Goal: Information Seeking & Learning: Learn about a topic

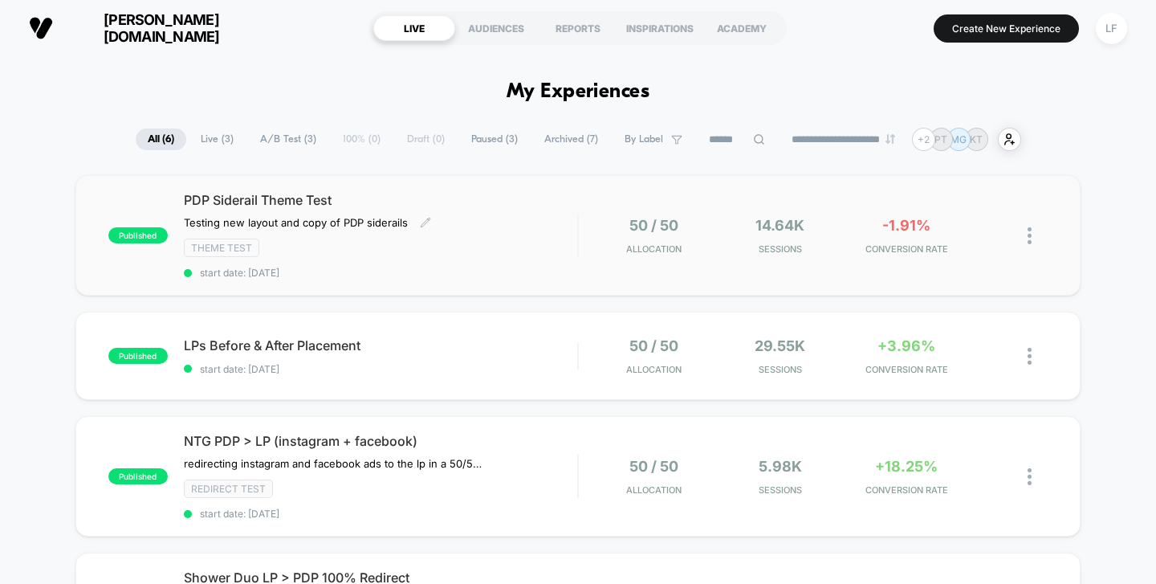
click at [517, 218] on div "PDP Siderail Theme Test Testing new layout and copy of PDP siderails Click to e…" at bounding box center [381, 235] width 394 height 87
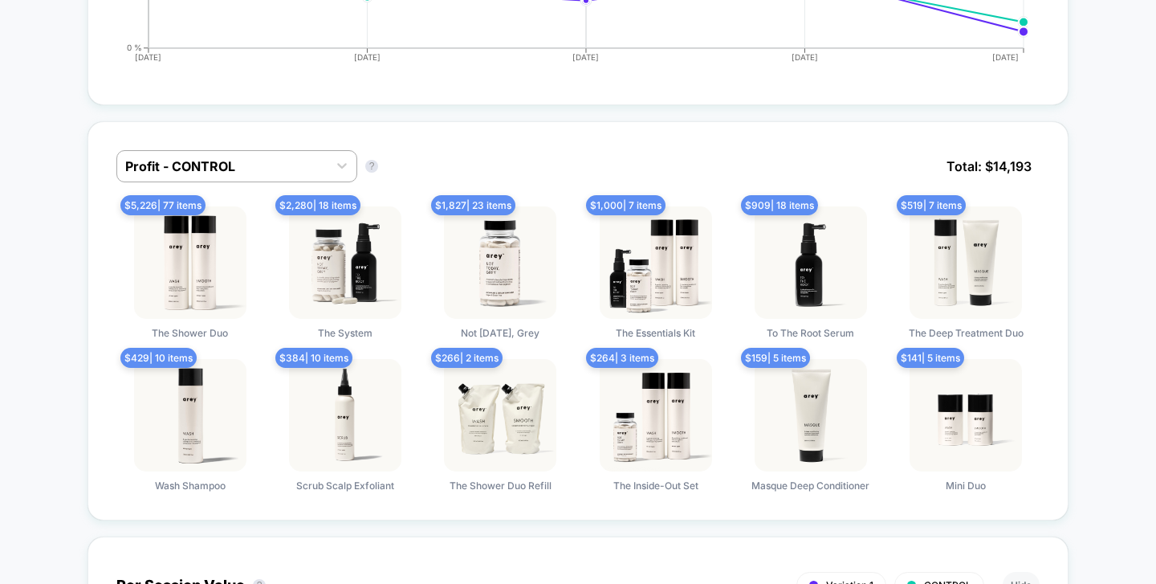
scroll to position [1216, 0]
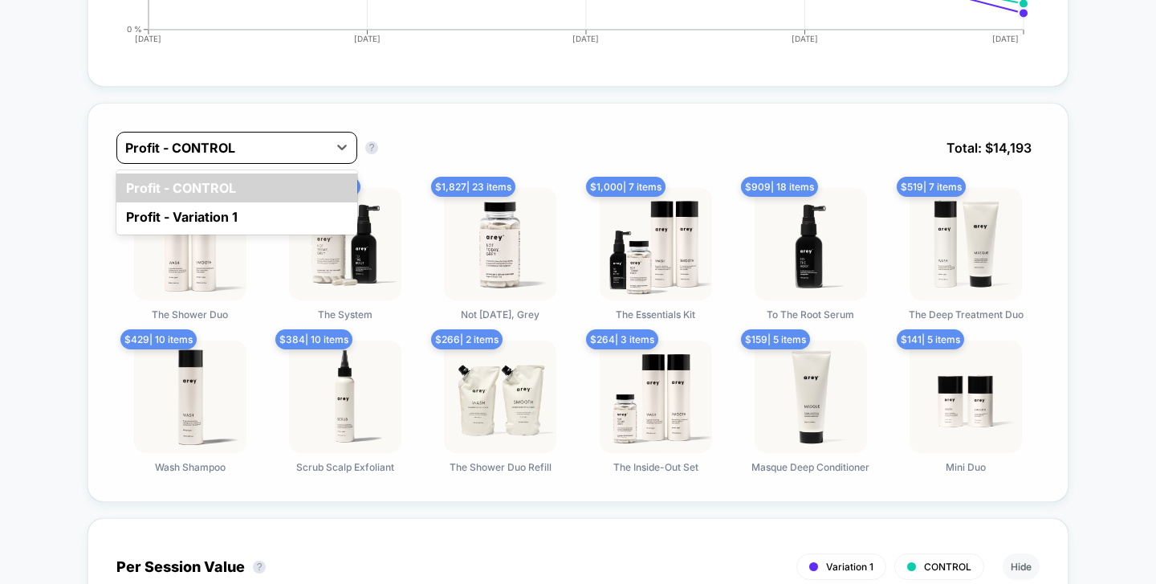
click at [289, 138] on div at bounding box center [222, 147] width 194 height 19
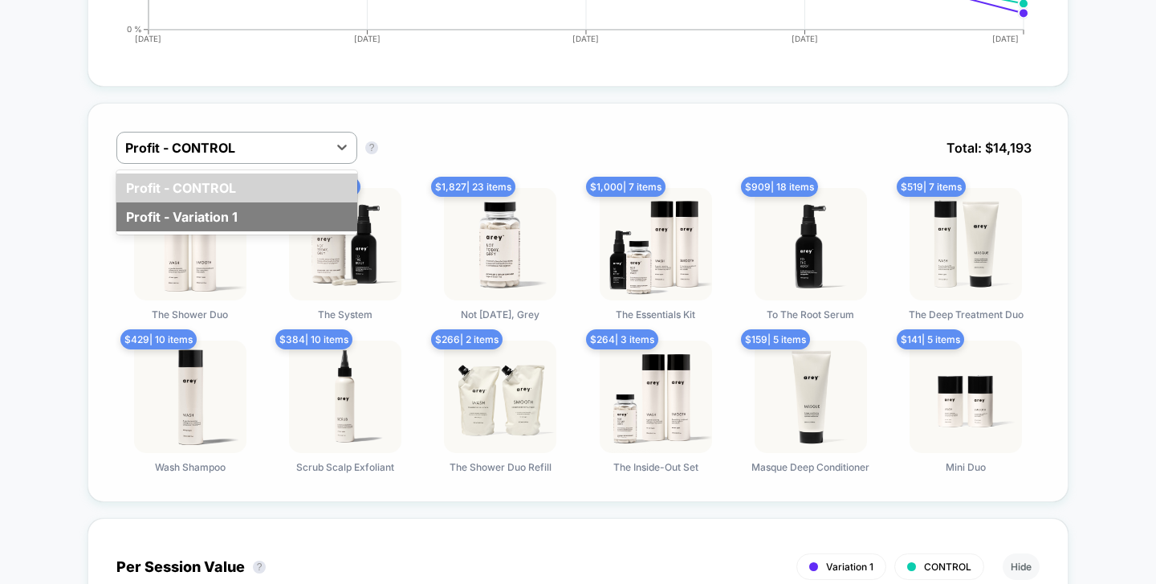
click at [283, 213] on div "Profit - Variation 1" at bounding box center [236, 216] width 241 height 29
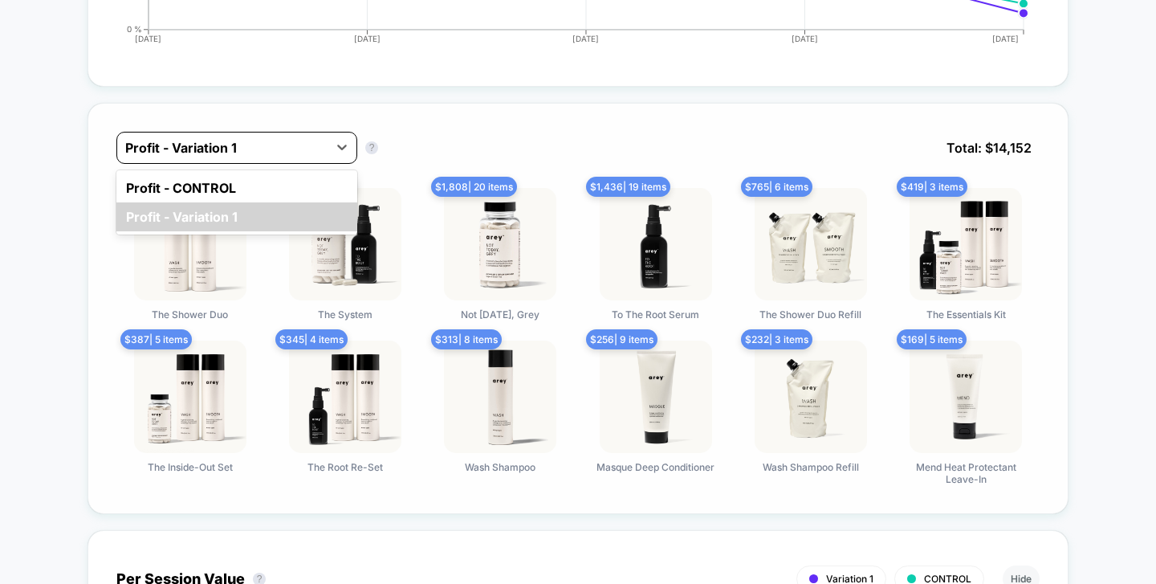
click at [294, 148] on div at bounding box center [222, 147] width 194 height 19
click at [293, 179] on div "Profit - CONTROL" at bounding box center [236, 187] width 241 height 29
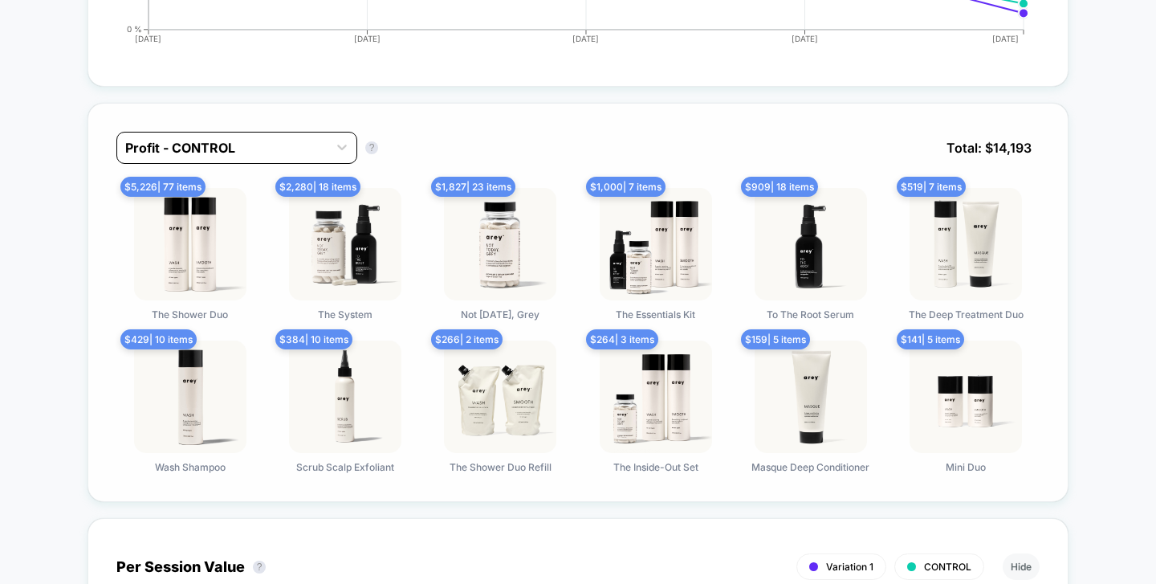
click at [311, 138] on div at bounding box center [222, 147] width 194 height 19
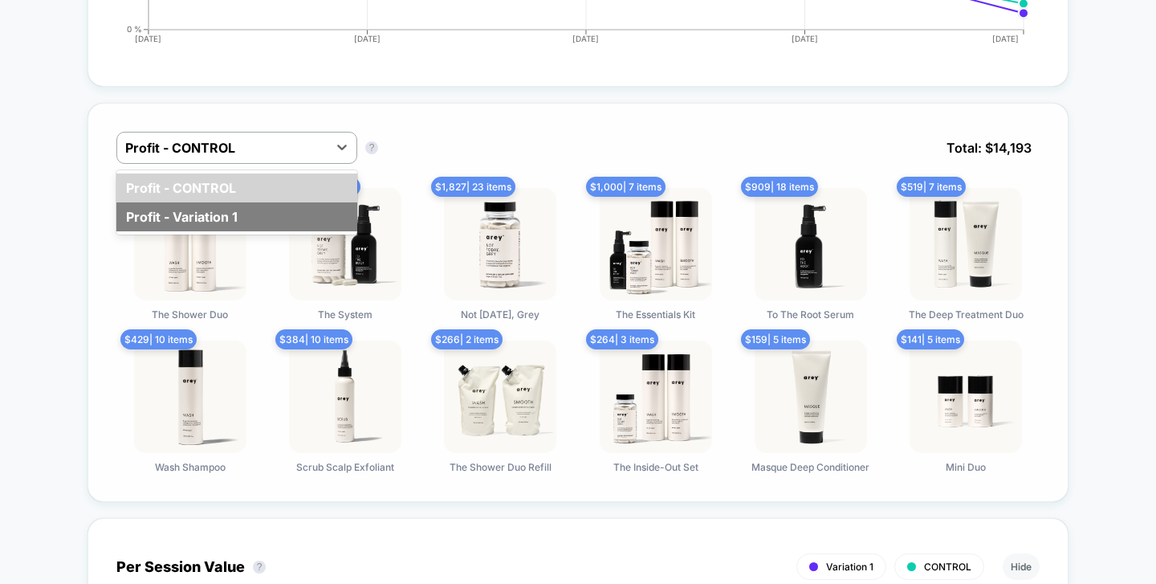
click at [325, 214] on div "Profit - Variation 1" at bounding box center [236, 216] width 241 height 29
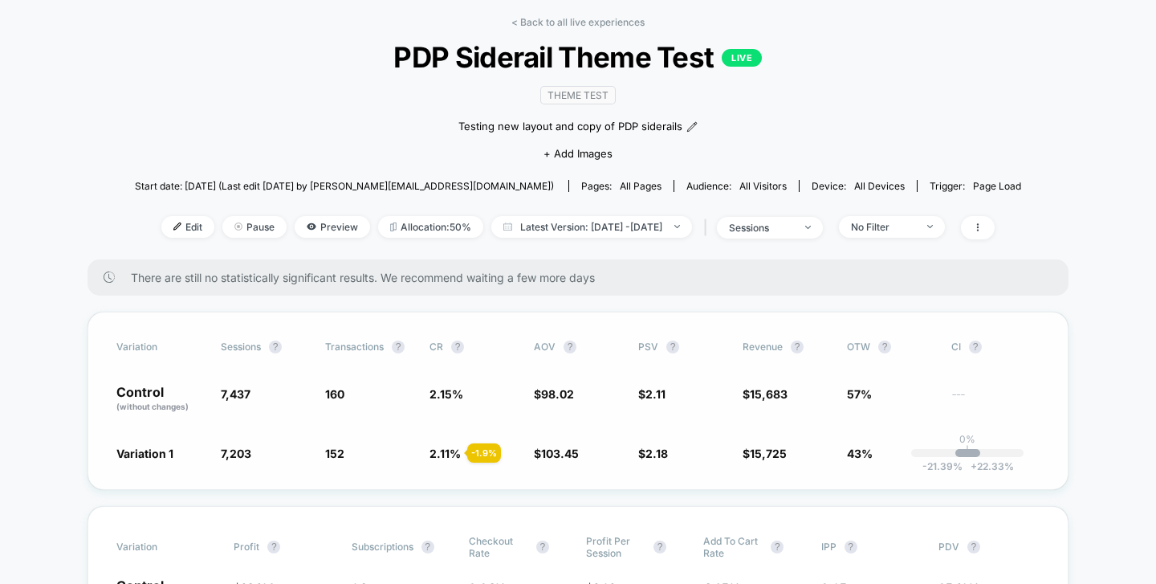
scroll to position [68, 0]
click at [995, 225] on span at bounding box center [978, 226] width 34 height 23
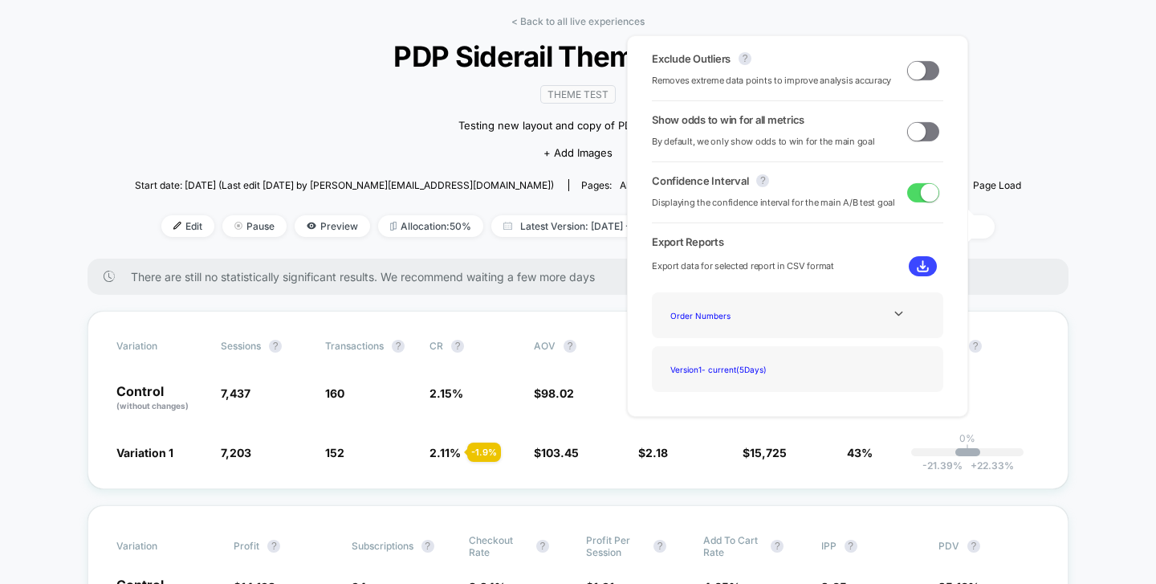
click at [921, 128] on span at bounding box center [923, 131] width 32 height 19
click at [908, 71] on span at bounding box center [917, 70] width 18 height 18
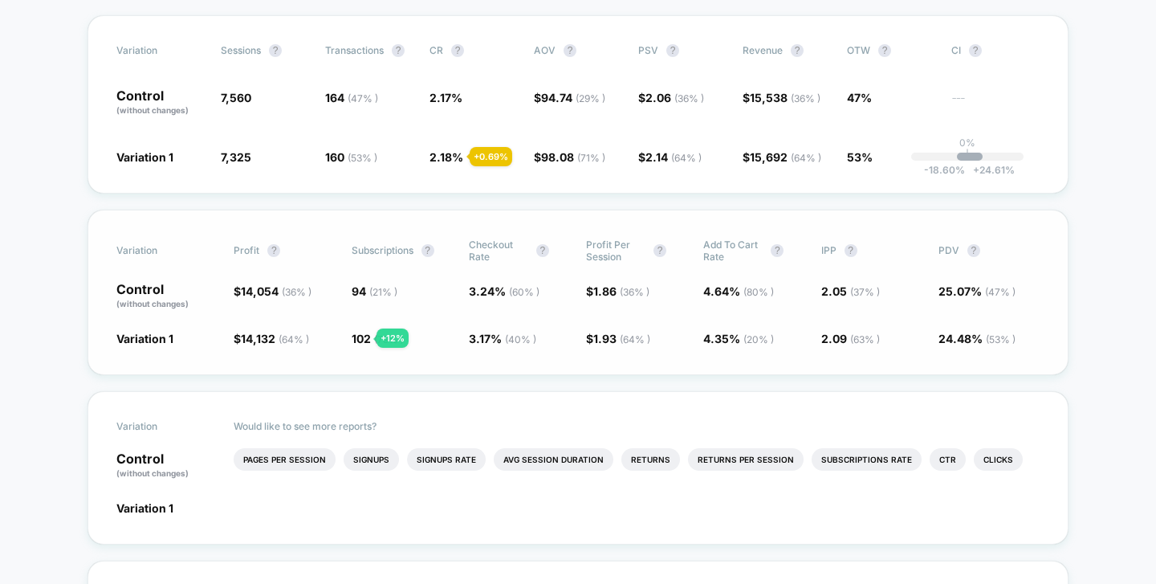
scroll to position [466, 0]
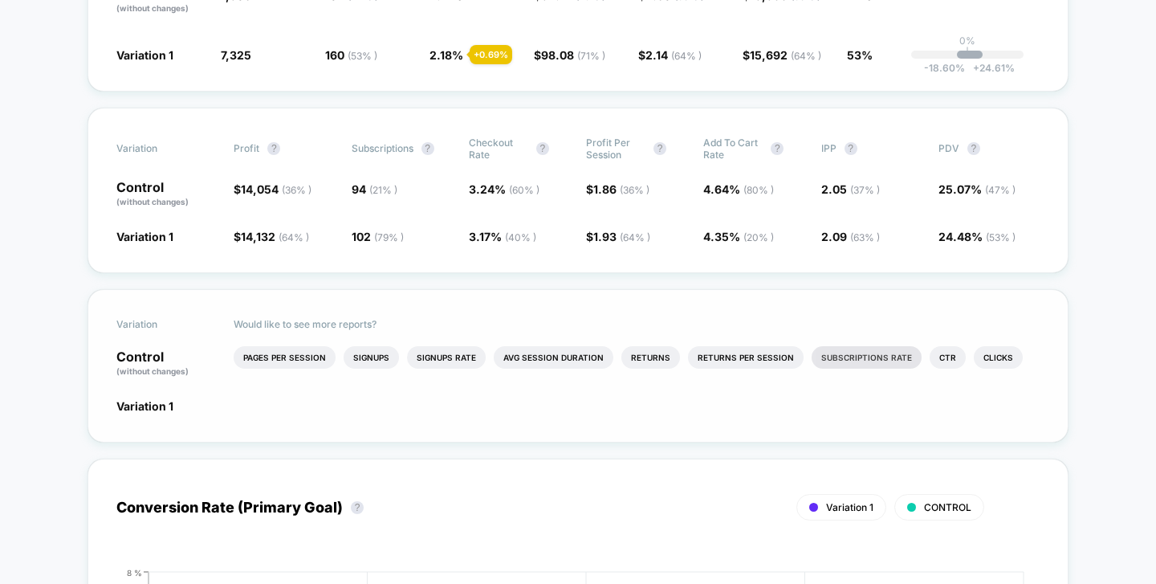
click at [880, 351] on li "Subscriptions Rate" at bounding box center [867, 357] width 110 height 22
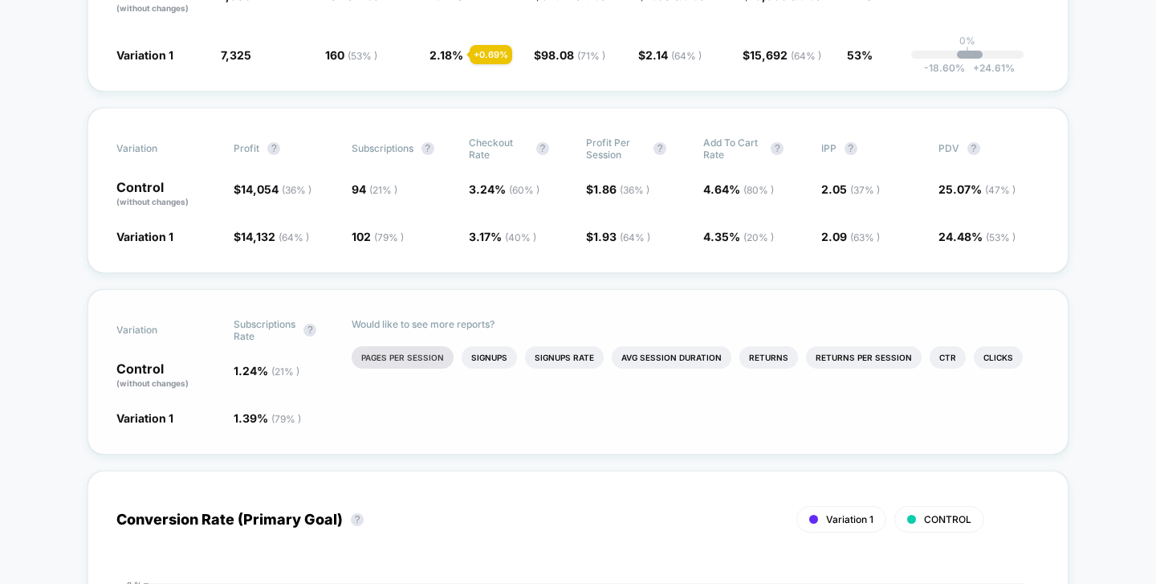
click at [409, 355] on li "Pages Per Session" at bounding box center [403, 357] width 102 height 22
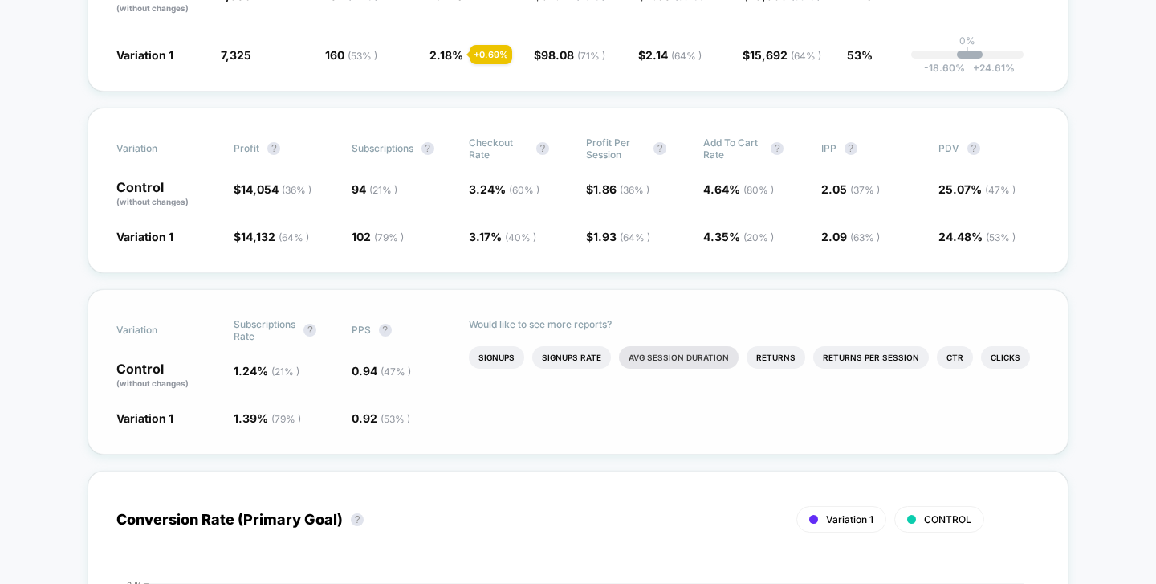
click at [691, 359] on li "Avg Session Duration" at bounding box center [679, 357] width 120 height 22
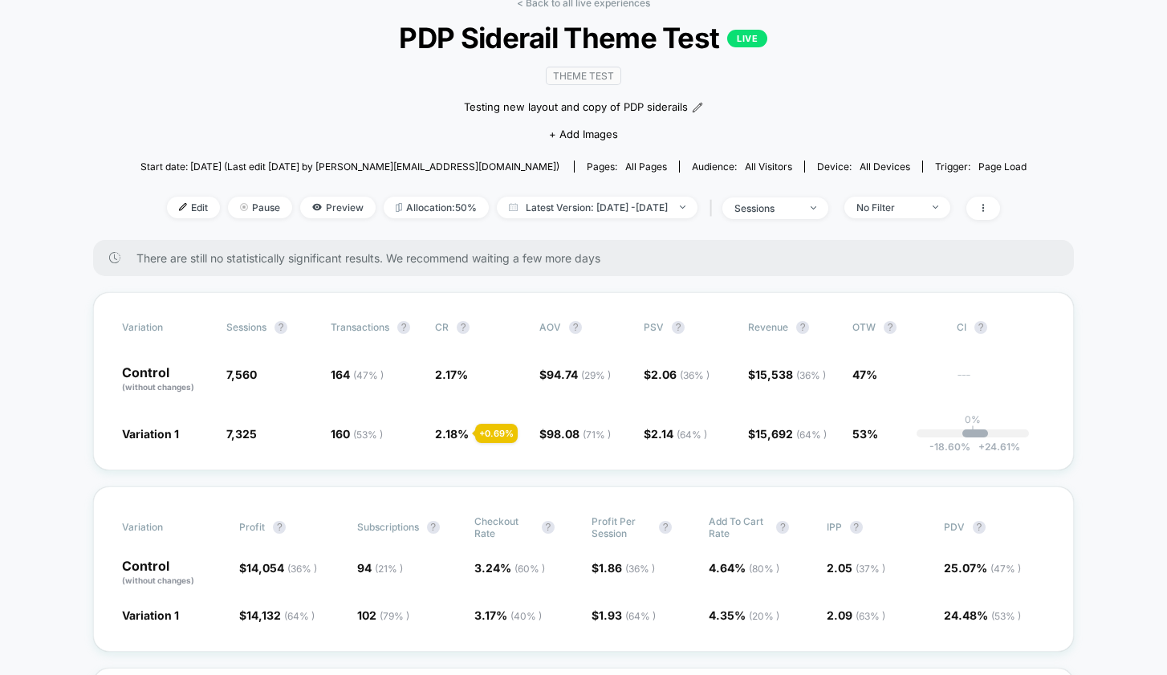
scroll to position [124, 0]
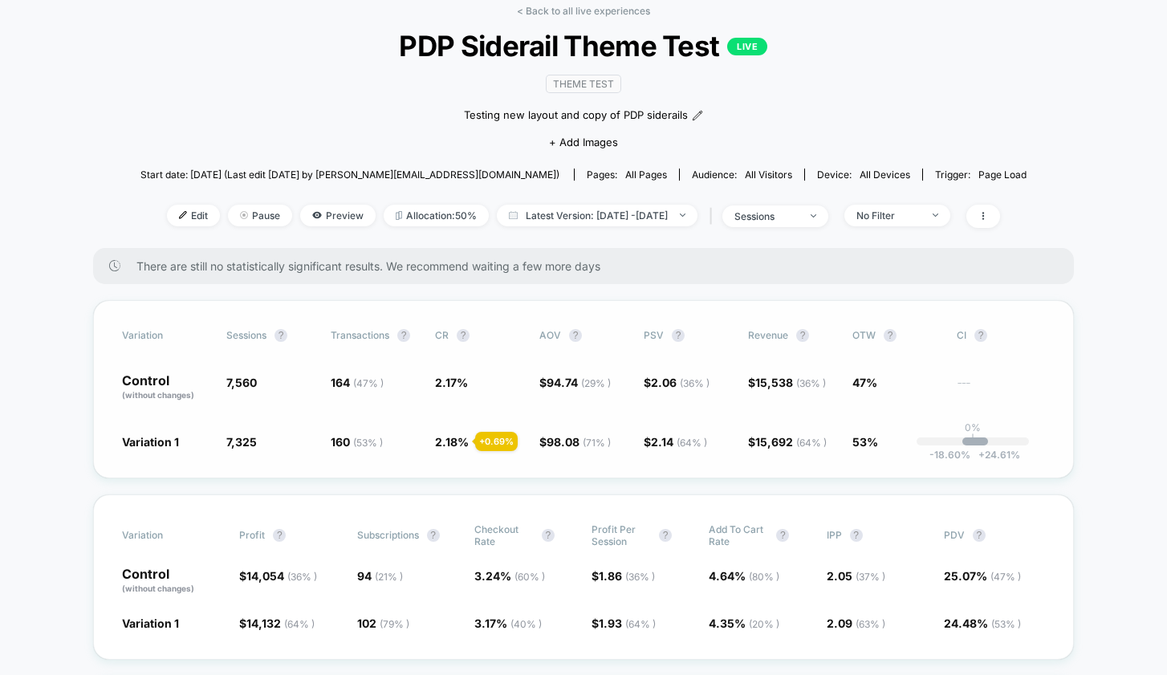
scroll to position [80, 0]
click at [889, 347] on div "Variation Sessions ? Transactions ? CR ? AOV ? PSV ? Revenue ? OTW ? CI ? Contr…" at bounding box center [583, 388] width 981 height 178
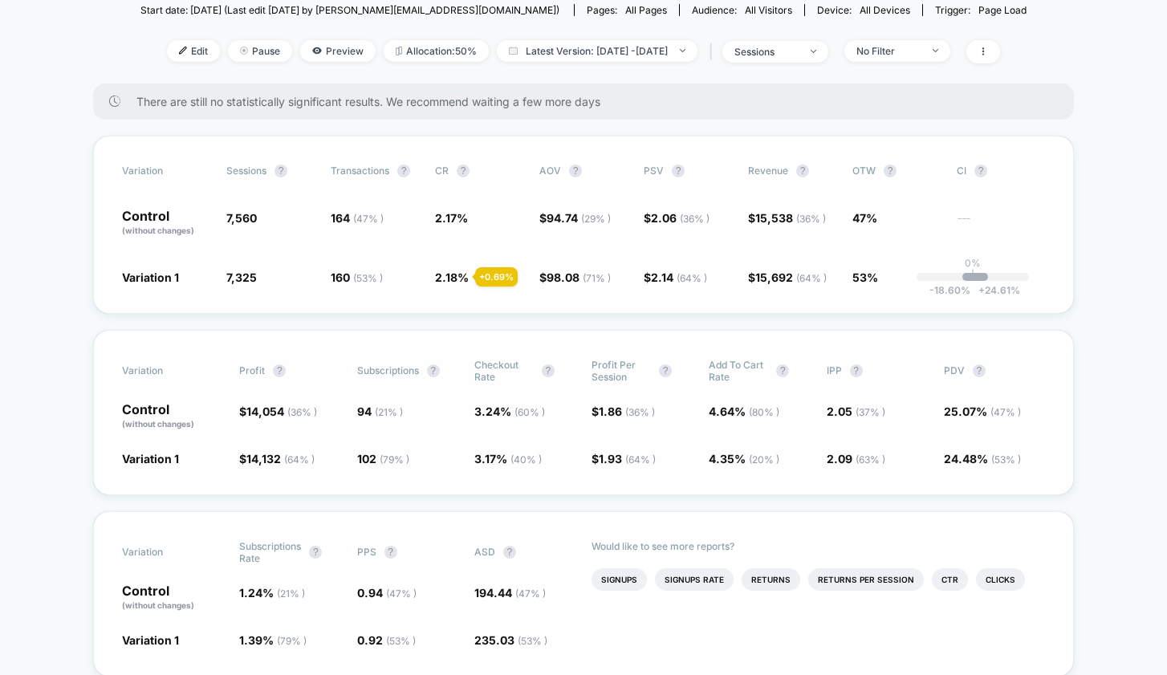
scroll to position [262, 0]
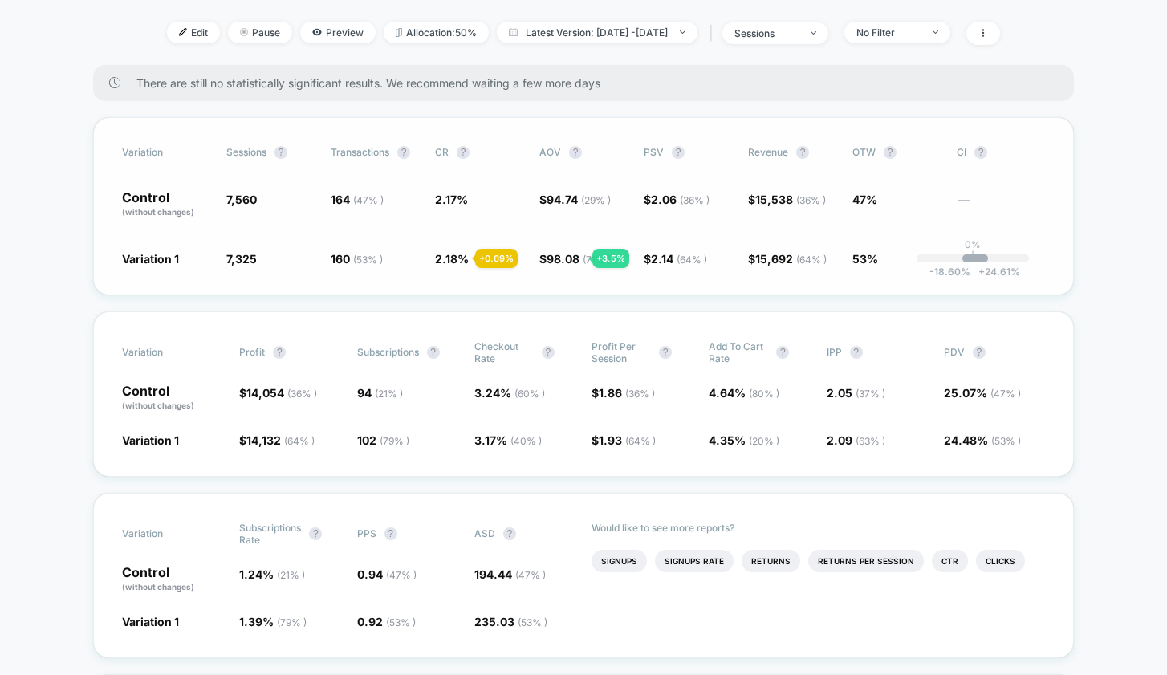
click at [573, 258] on span "98.08 ( 71 % )" at bounding box center [579, 259] width 64 height 14
click at [441, 400] on span "94 ( 21 % )" at bounding box center [407, 397] width 101 height 27
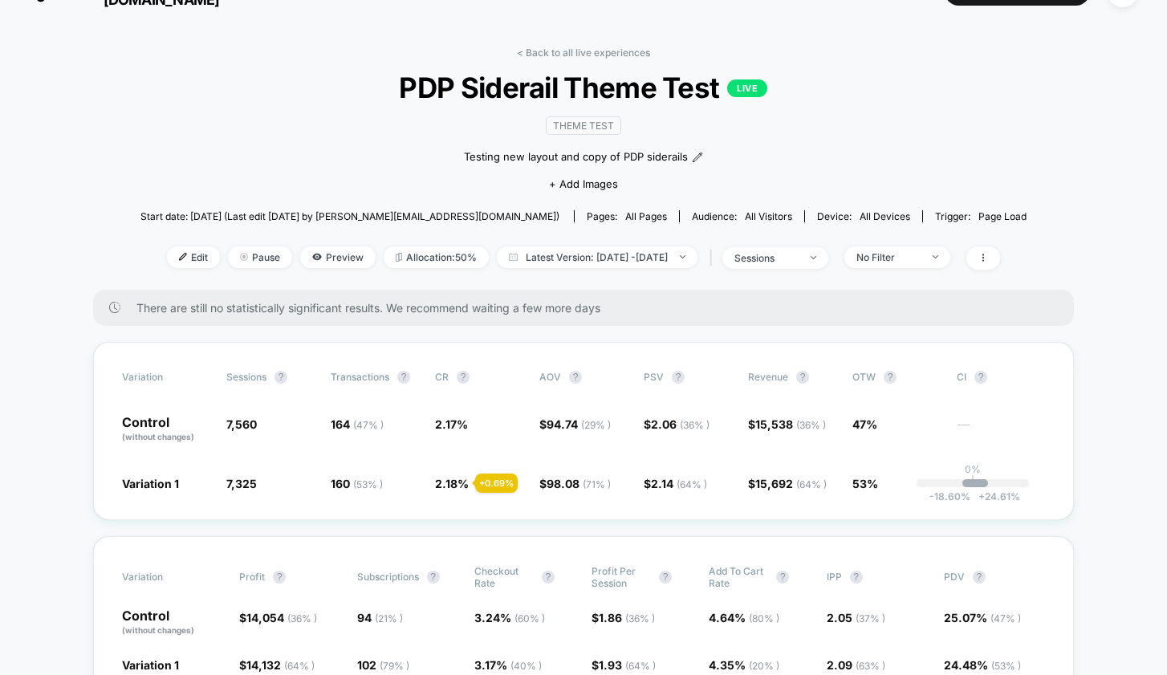
scroll to position [0, 0]
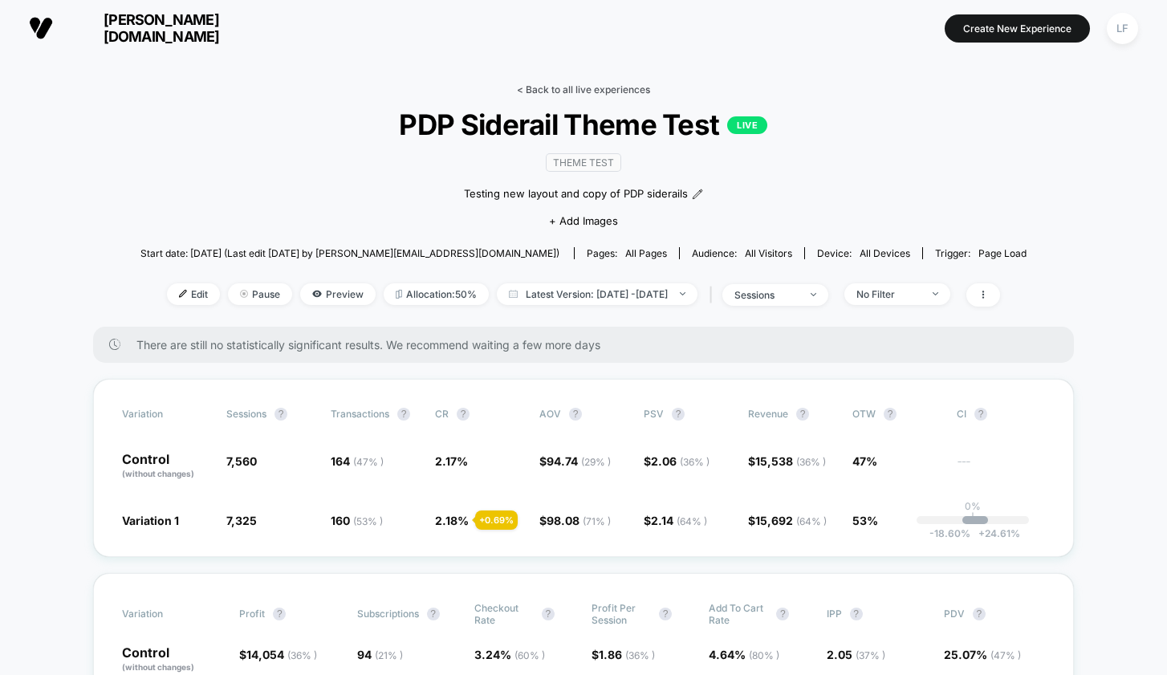
click at [594, 93] on link "< Back to all live experiences" at bounding box center [583, 89] width 133 height 12
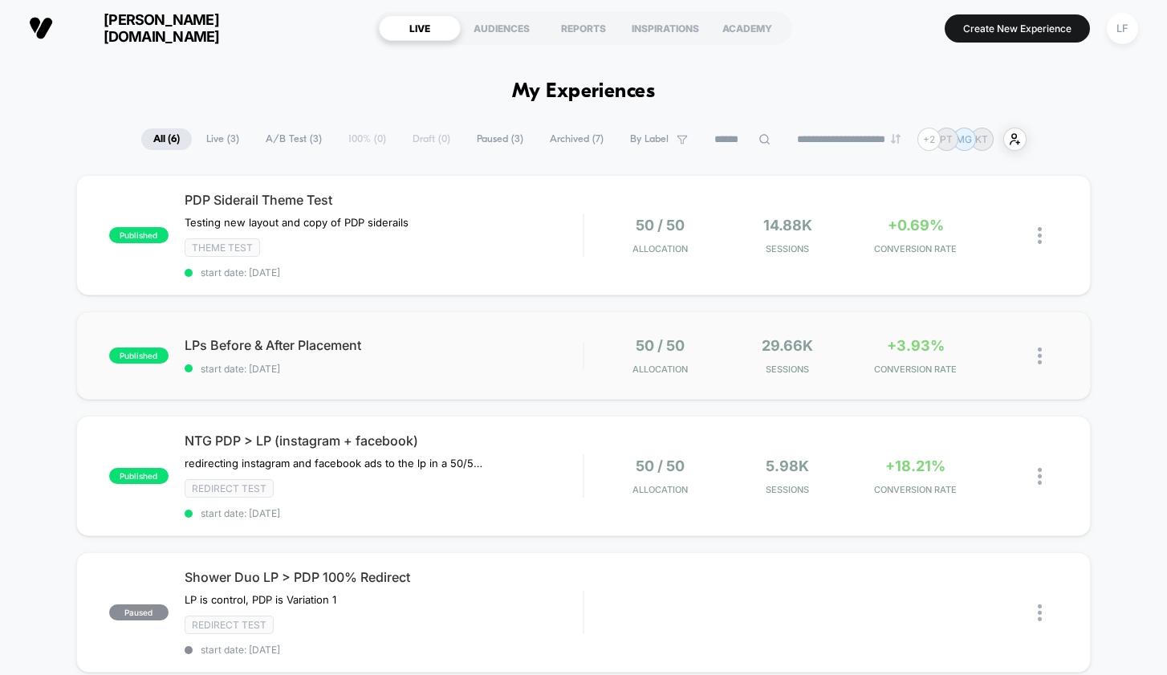
click at [479, 326] on div "published LPs Before & After Placement start date: 9/24/2025 50 / 50 Allocation…" at bounding box center [583, 355] width 1015 height 88
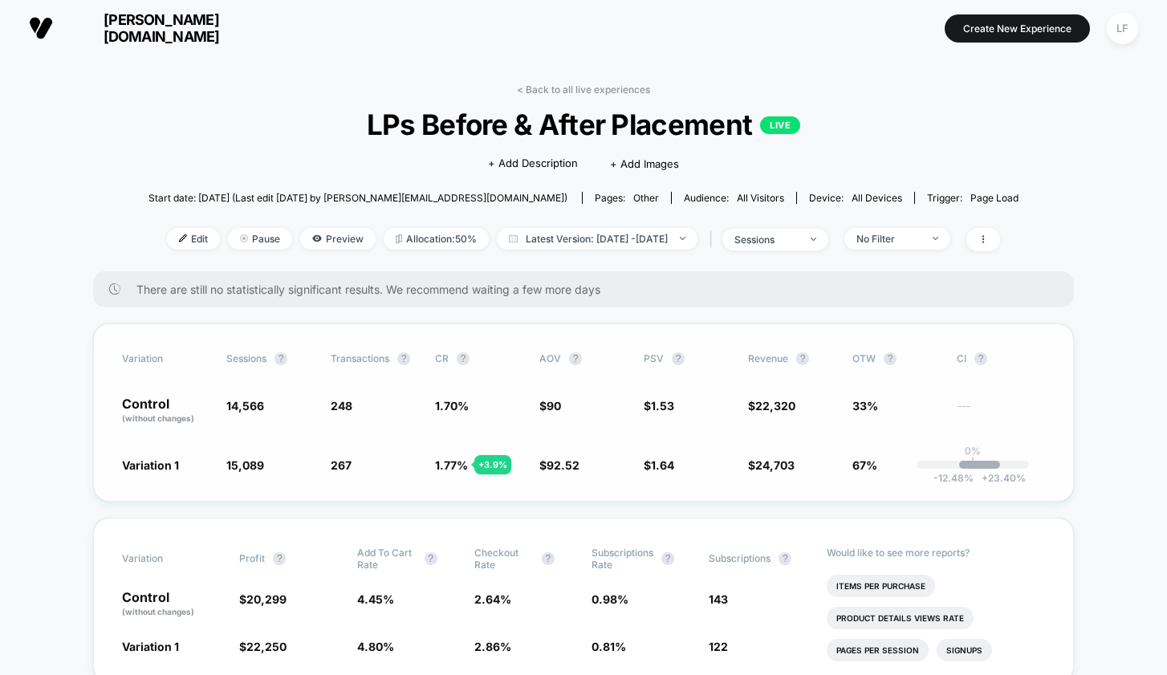
scroll to position [71, 0]
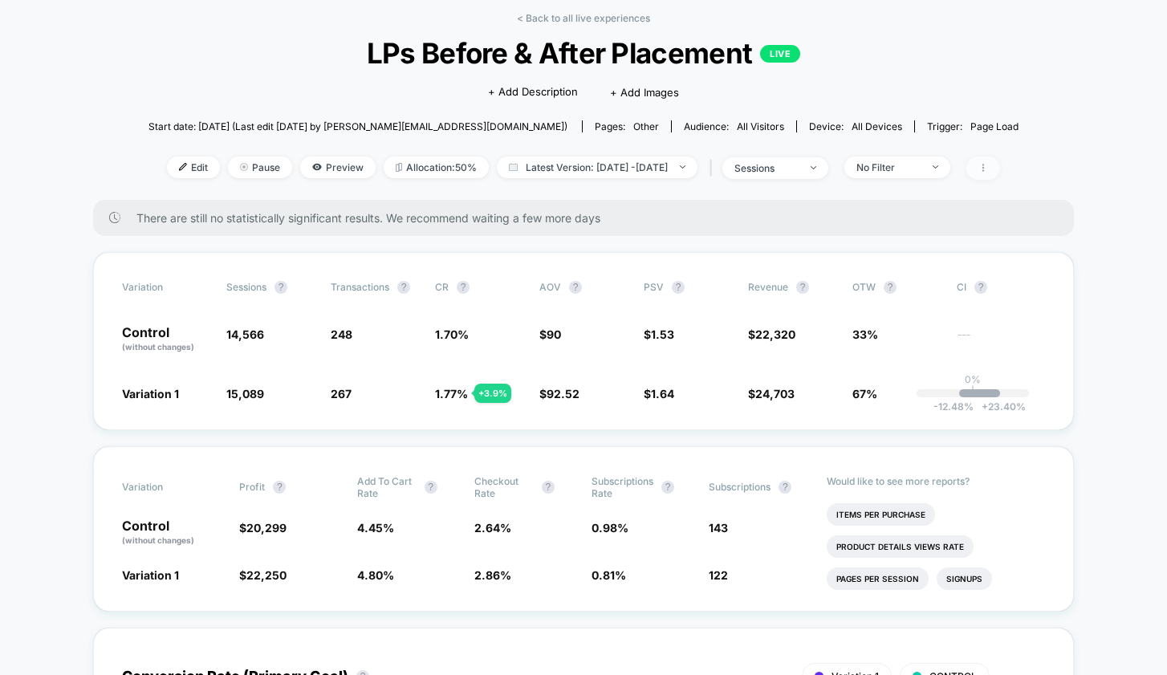
click at [1000, 171] on span at bounding box center [983, 168] width 34 height 23
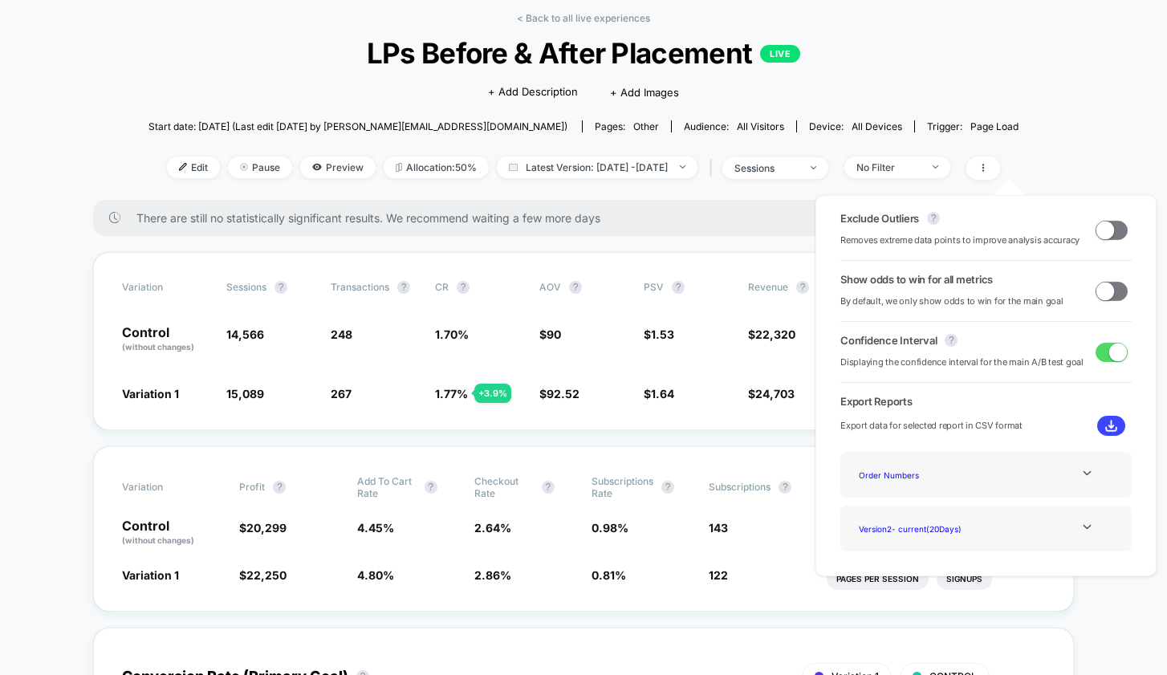
click at [1105, 226] on span at bounding box center [1105, 230] width 18 height 18
click at [1108, 290] on span at bounding box center [1105, 291] width 18 height 18
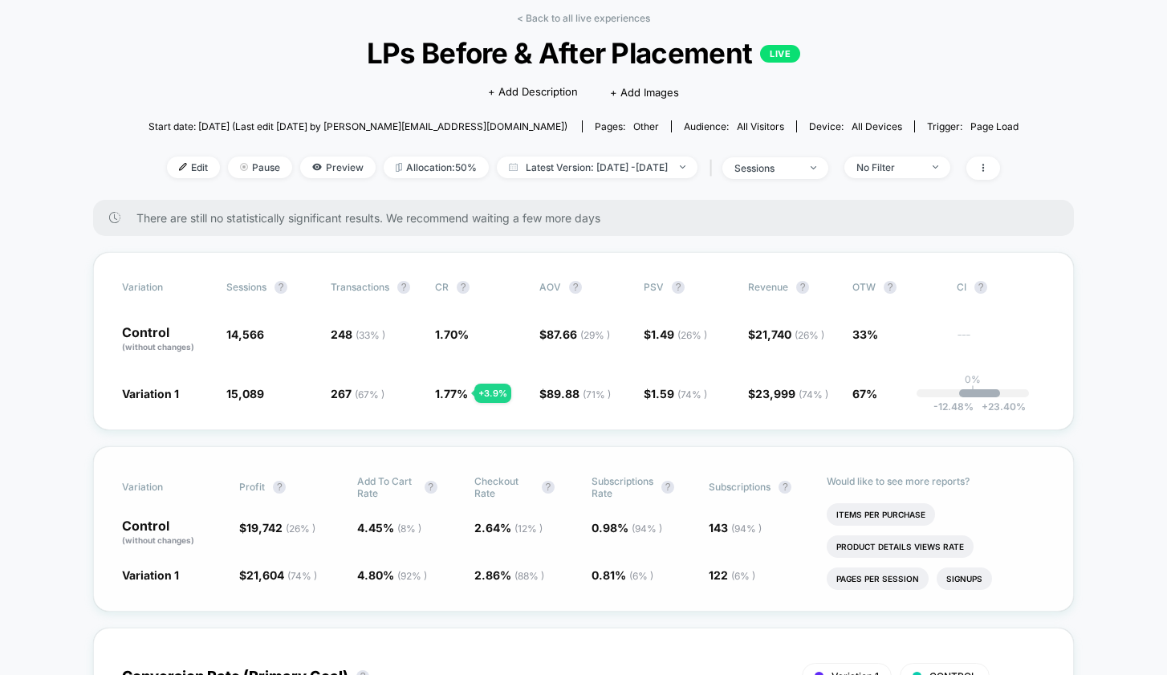
click at [460, 583] on div "Variation Profit ? Add To Cart Rate ? Checkout Rate ? Subscriptions Rate ? Subs…" at bounding box center [583, 528] width 981 height 165
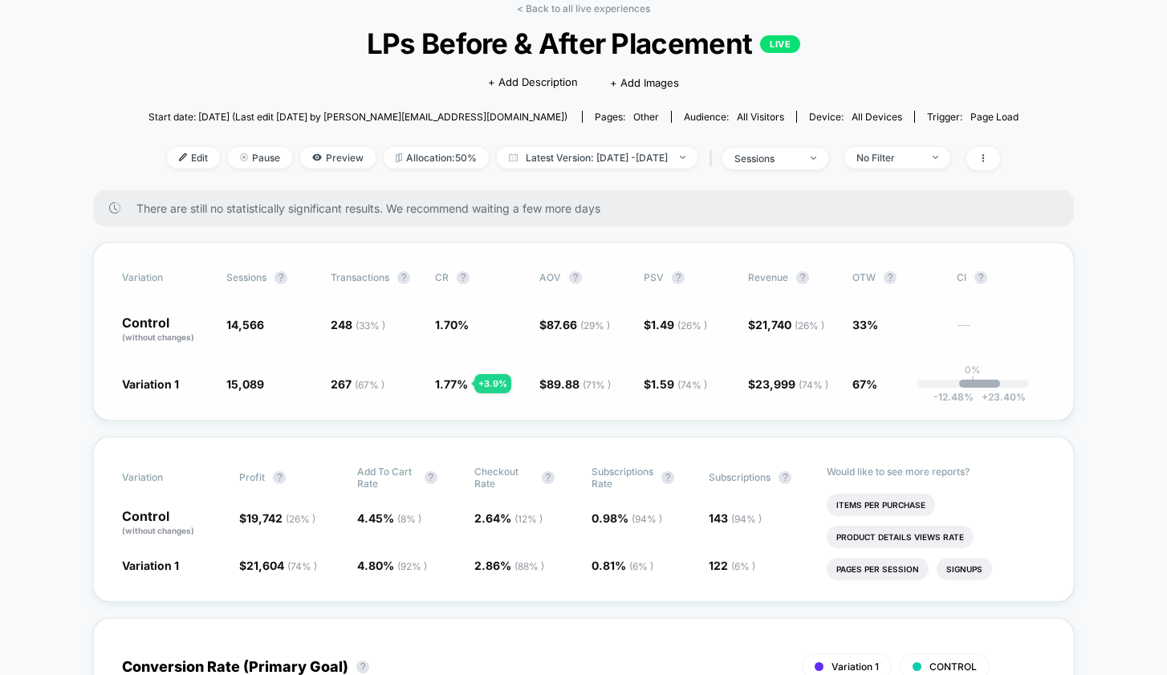
scroll to position [89, 0]
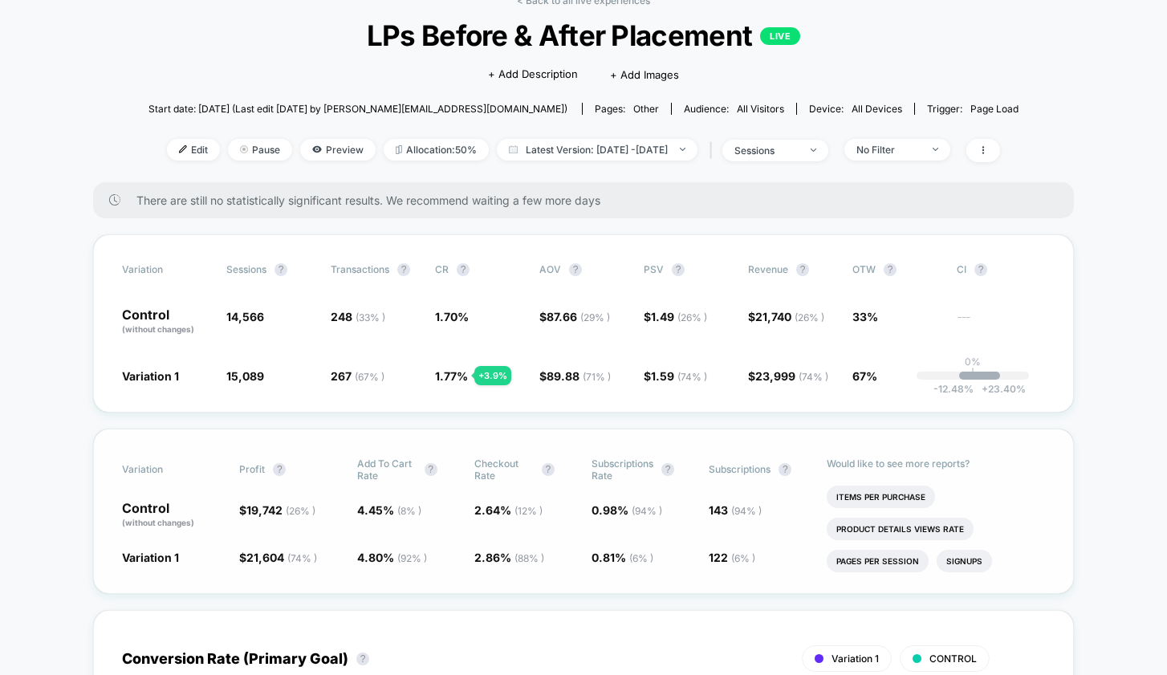
click at [753, 515] on span "143 ( 94 % )" at bounding box center [759, 515] width 101 height 27
click at [612, 506] on span "0.98 % ( 94 % )" at bounding box center [627, 510] width 71 height 14
click at [739, 508] on span "( 94 % )" at bounding box center [746, 511] width 31 height 12
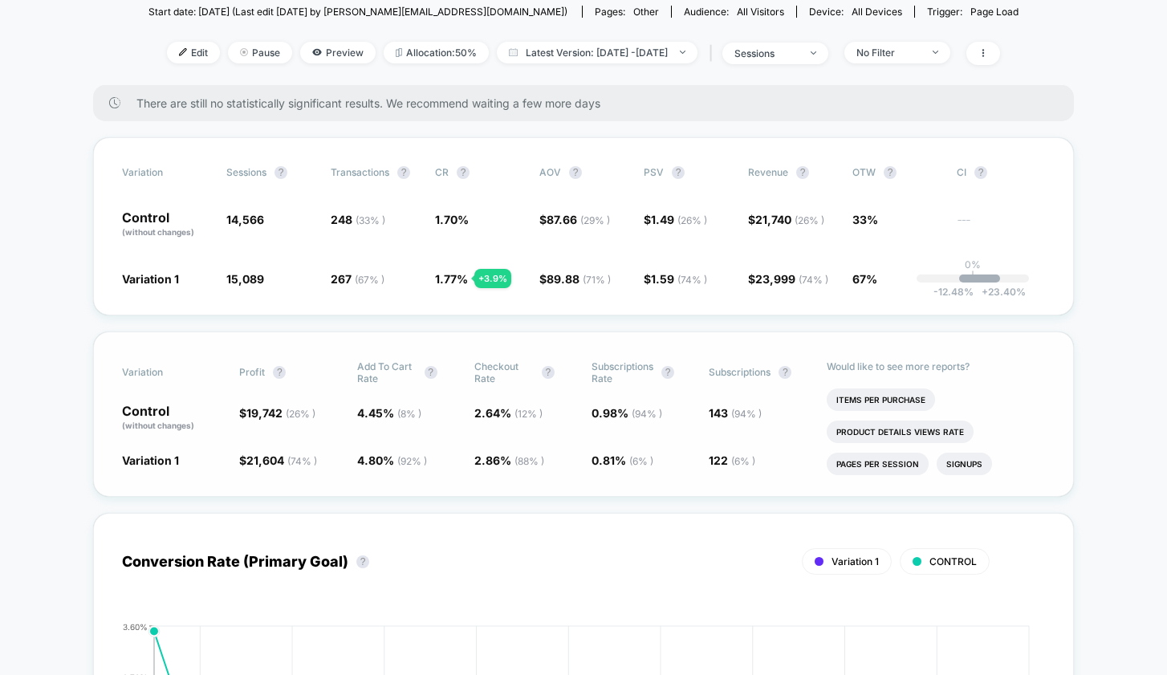
scroll to position [237, 0]
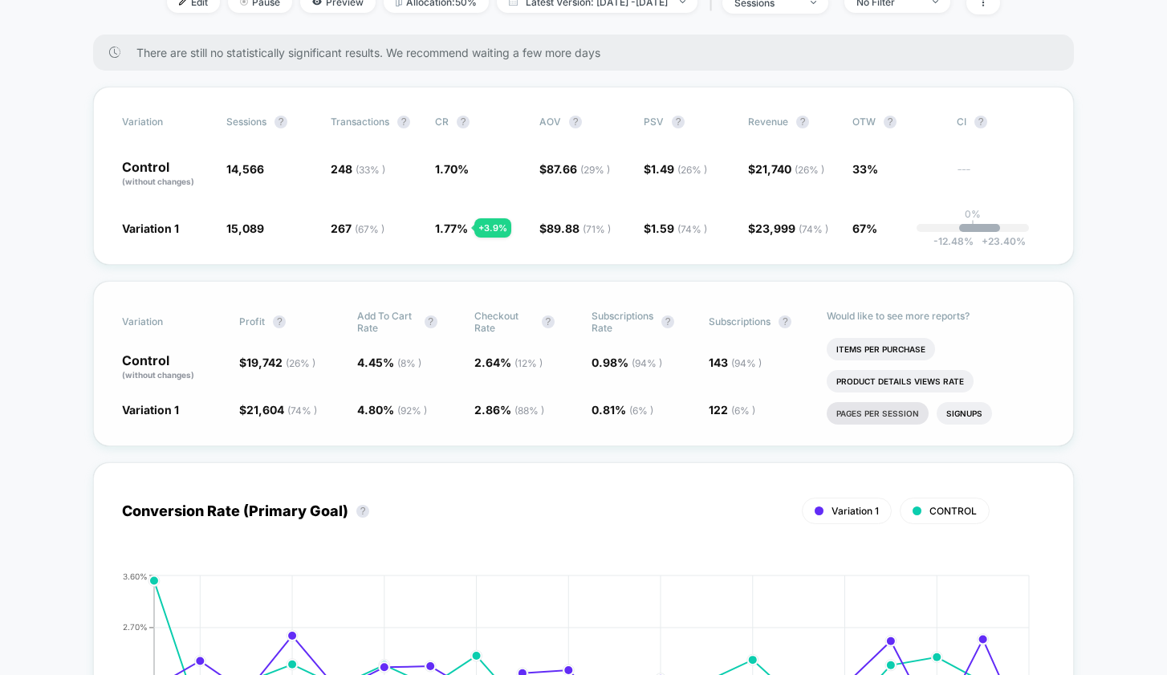
click at [897, 405] on li "Pages Per Session" at bounding box center [878, 413] width 102 height 22
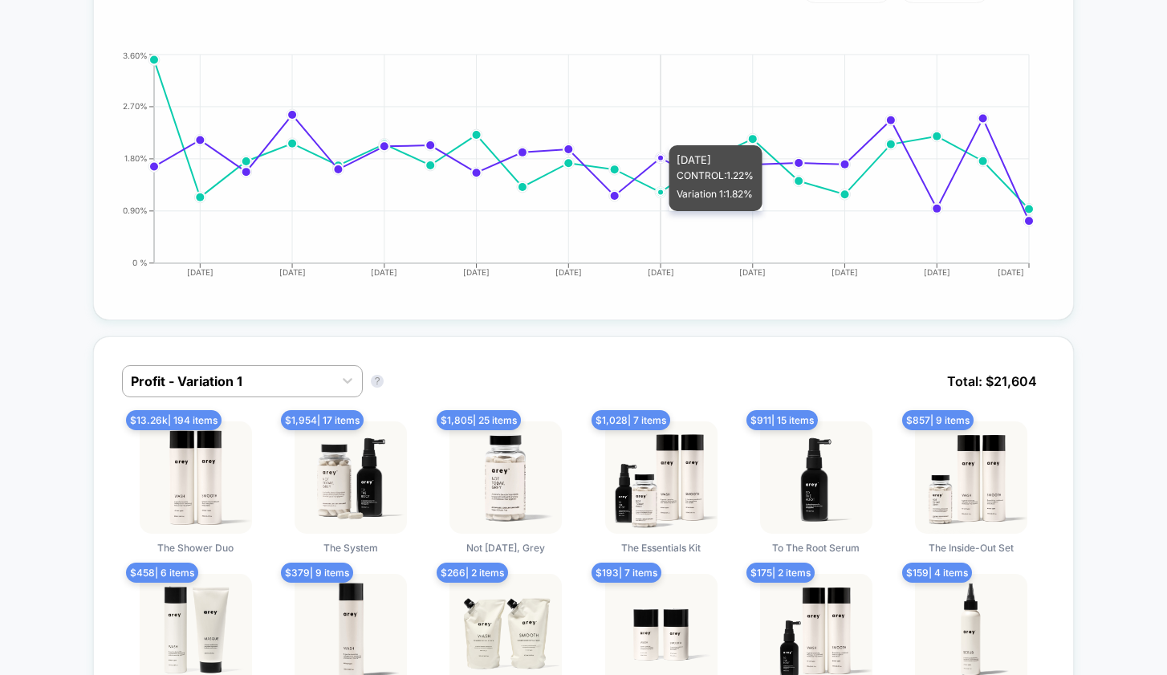
scroll to position [864, 0]
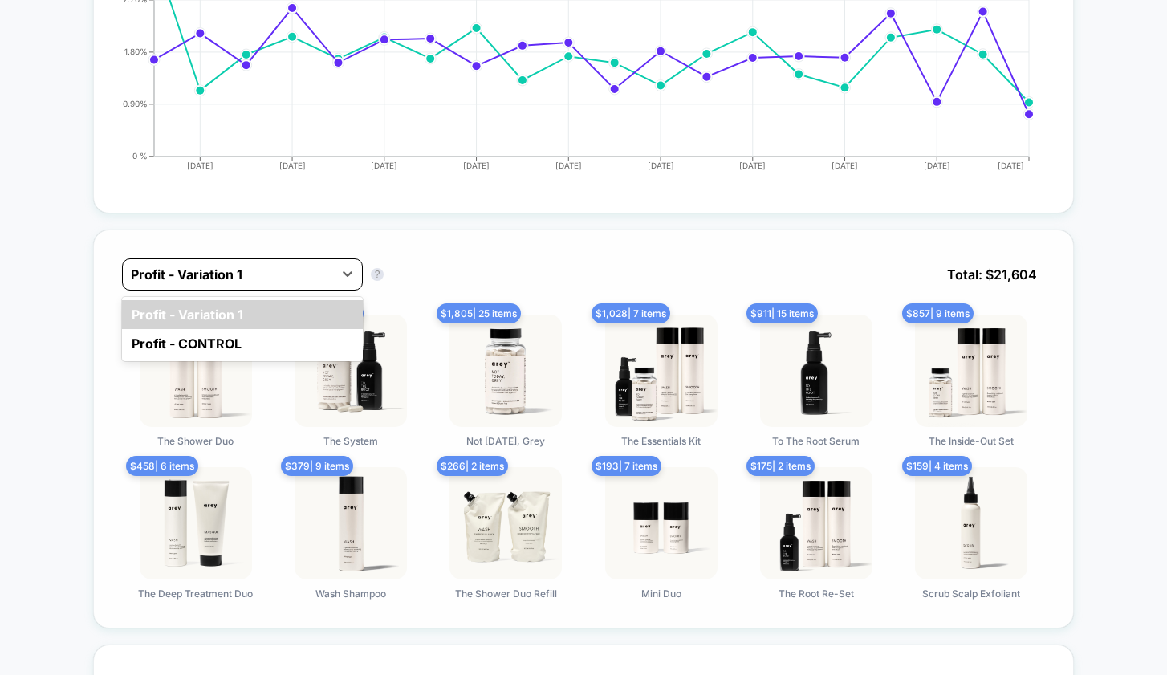
click at [236, 276] on div at bounding box center [228, 274] width 194 height 19
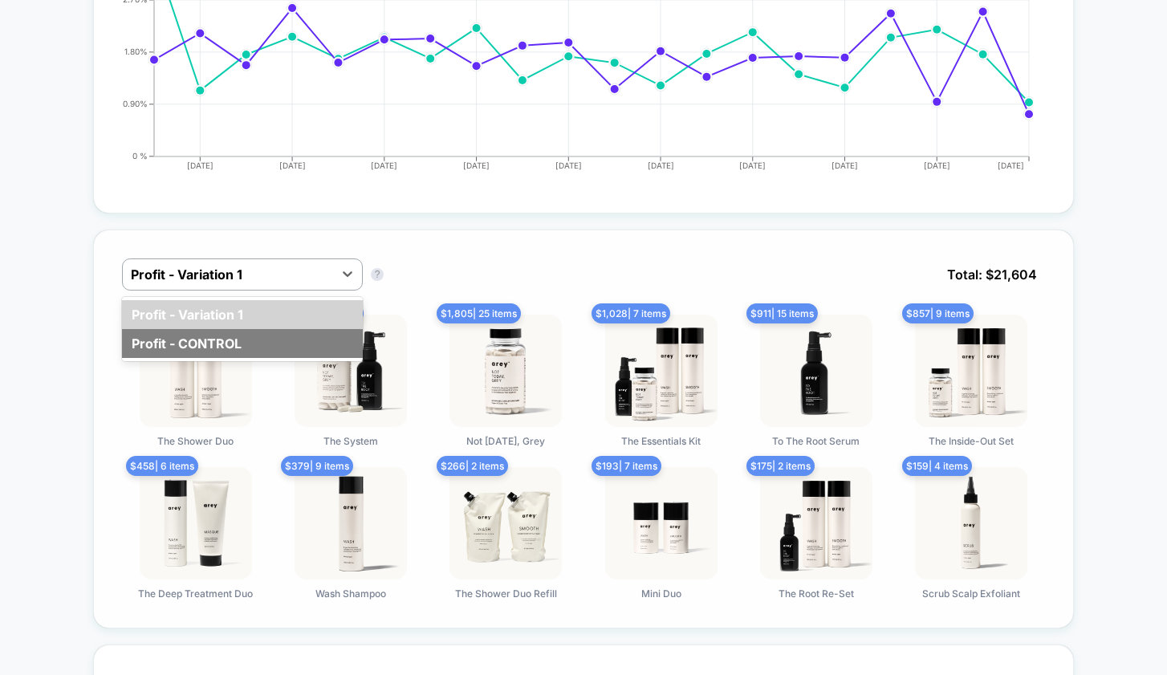
click at [251, 333] on div "Profit - CONTROL" at bounding box center [242, 343] width 241 height 29
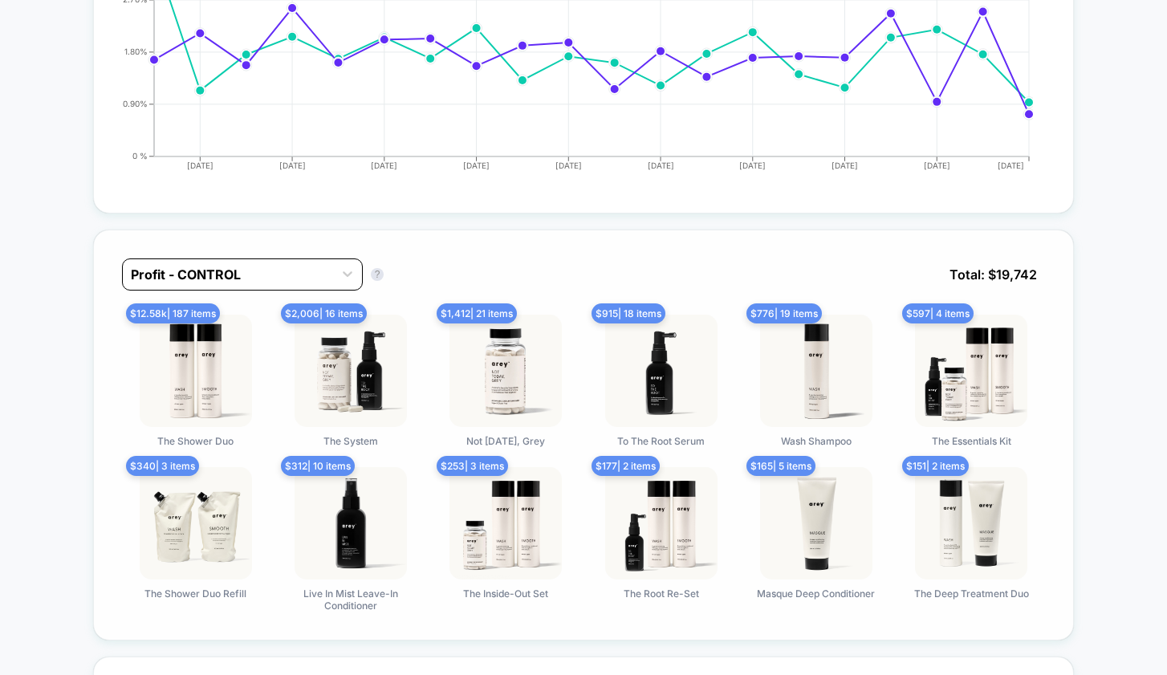
click at [278, 276] on div at bounding box center [228, 274] width 194 height 19
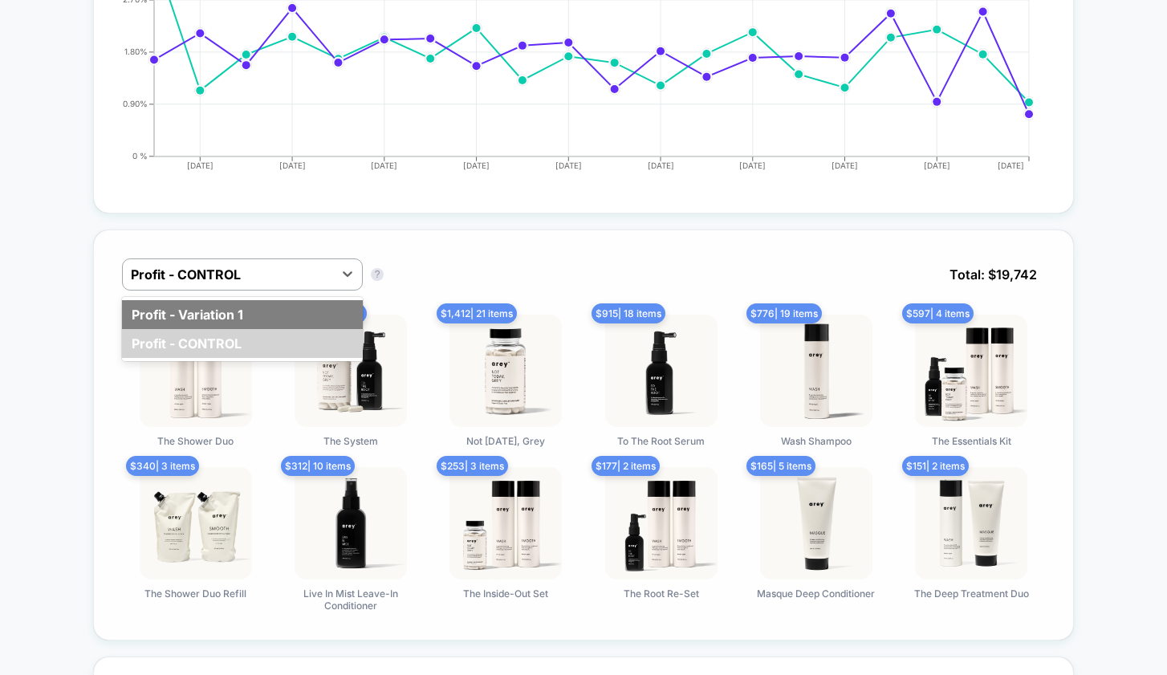
click at [281, 314] on div "Profit - Variation 1" at bounding box center [242, 314] width 241 height 29
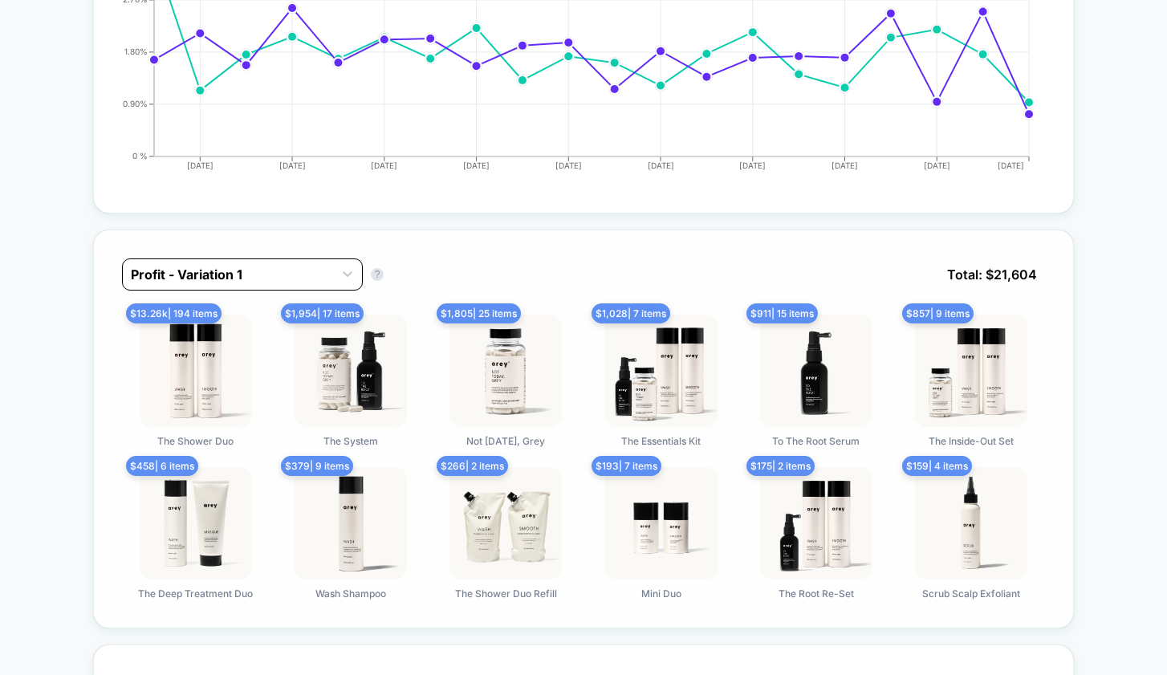
click at [290, 278] on div at bounding box center [228, 274] width 194 height 19
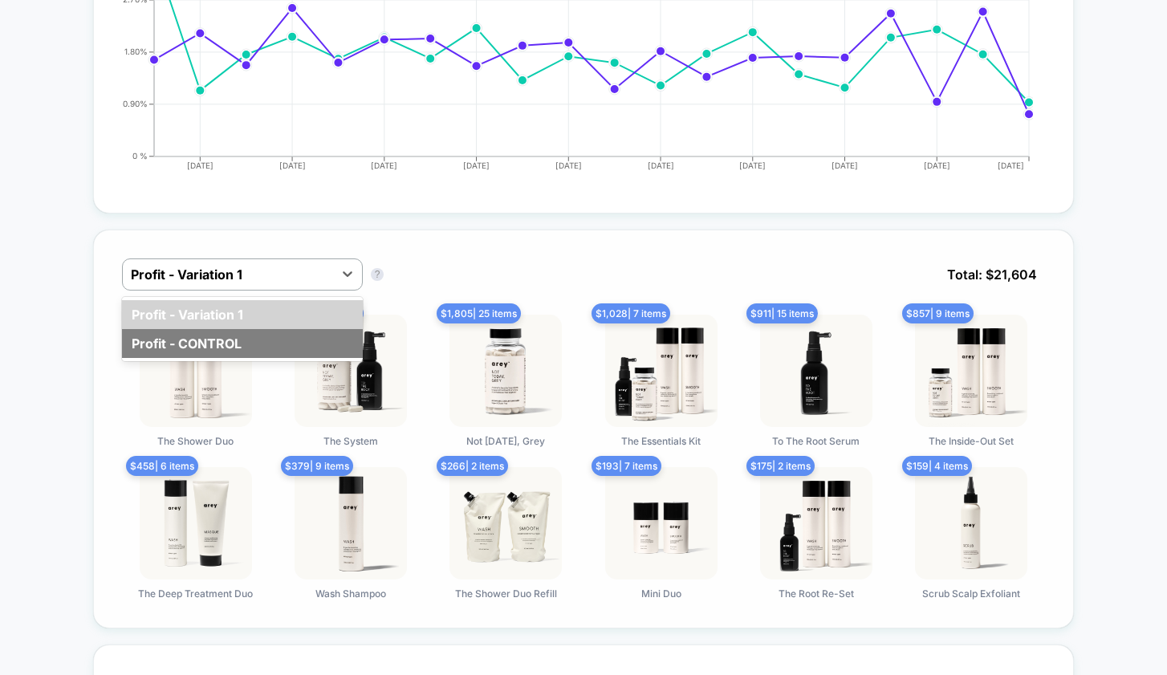
click at [283, 332] on div "Profit - CONTROL" at bounding box center [242, 343] width 241 height 29
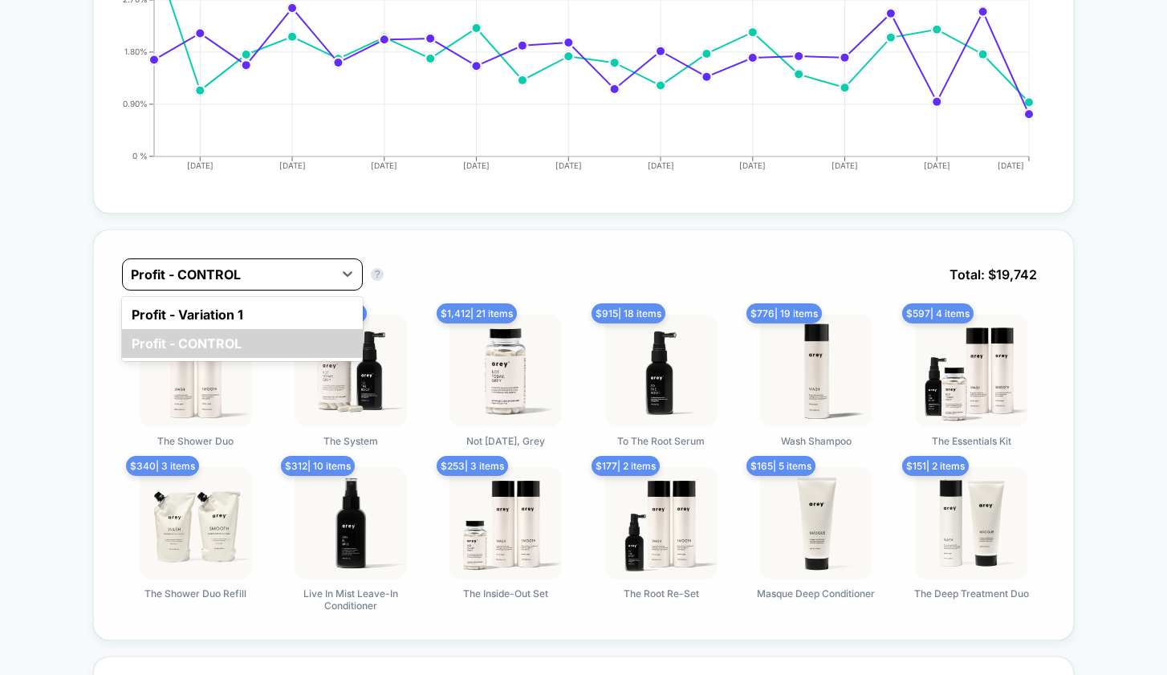
click at [298, 271] on div at bounding box center [228, 274] width 194 height 19
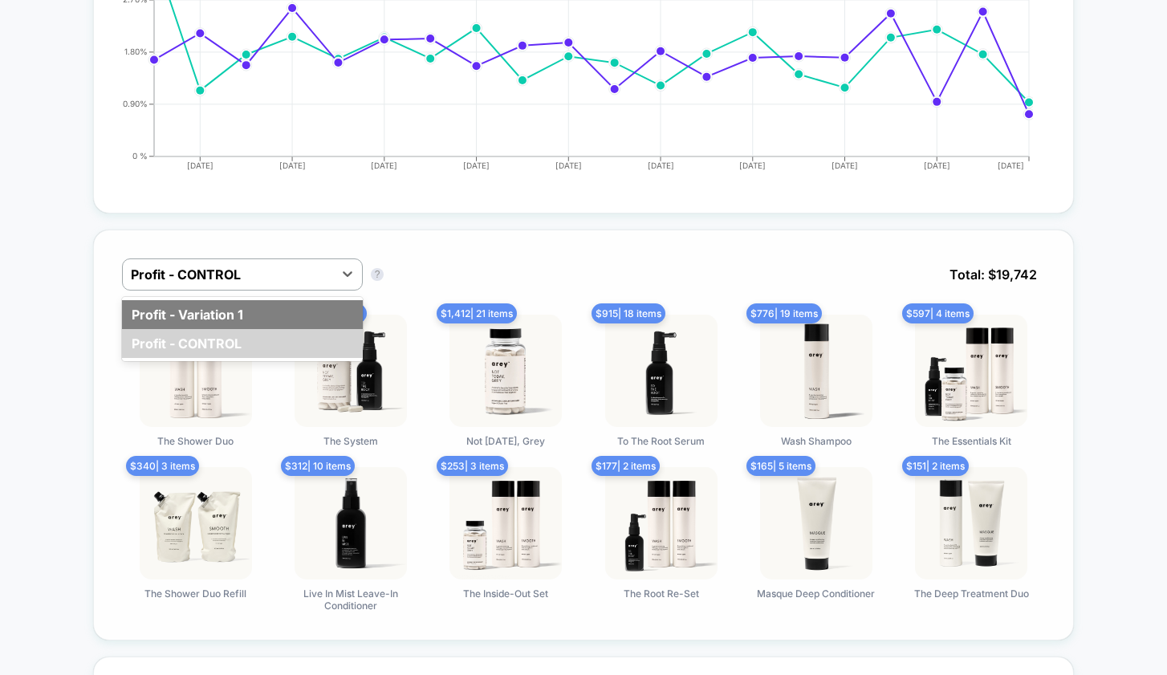
click at [295, 304] on div "Profit - Variation 1" at bounding box center [242, 314] width 241 height 29
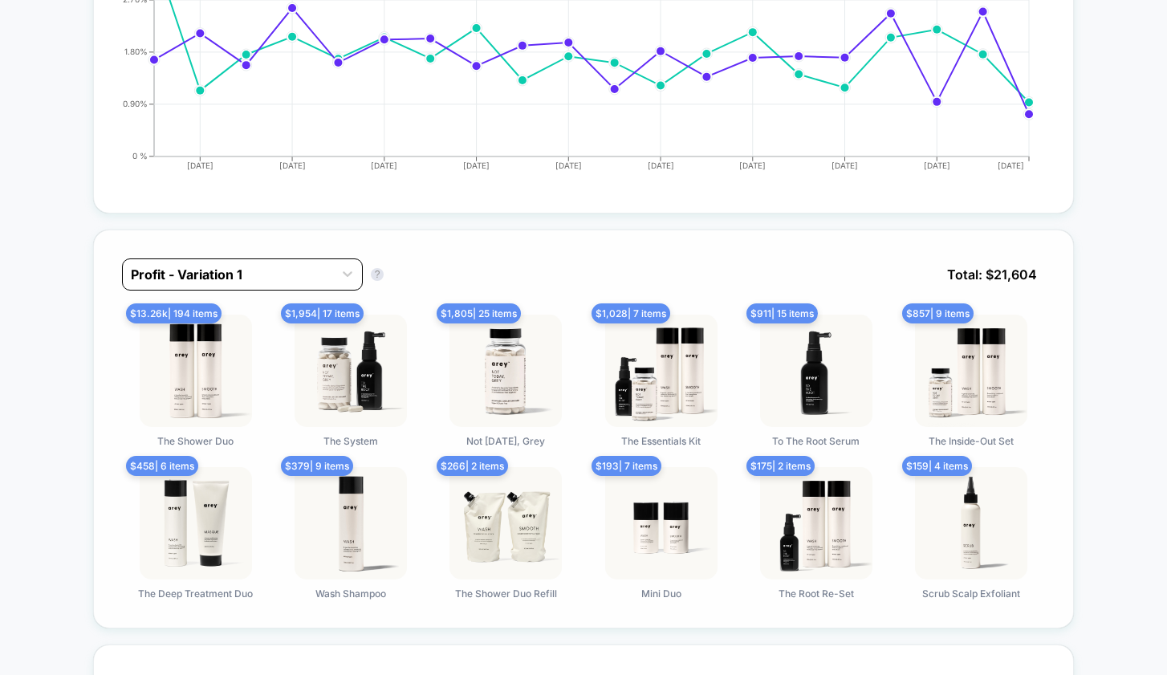
click at [303, 262] on div "Profit - Variation 1" at bounding box center [228, 275] width 210 height 26
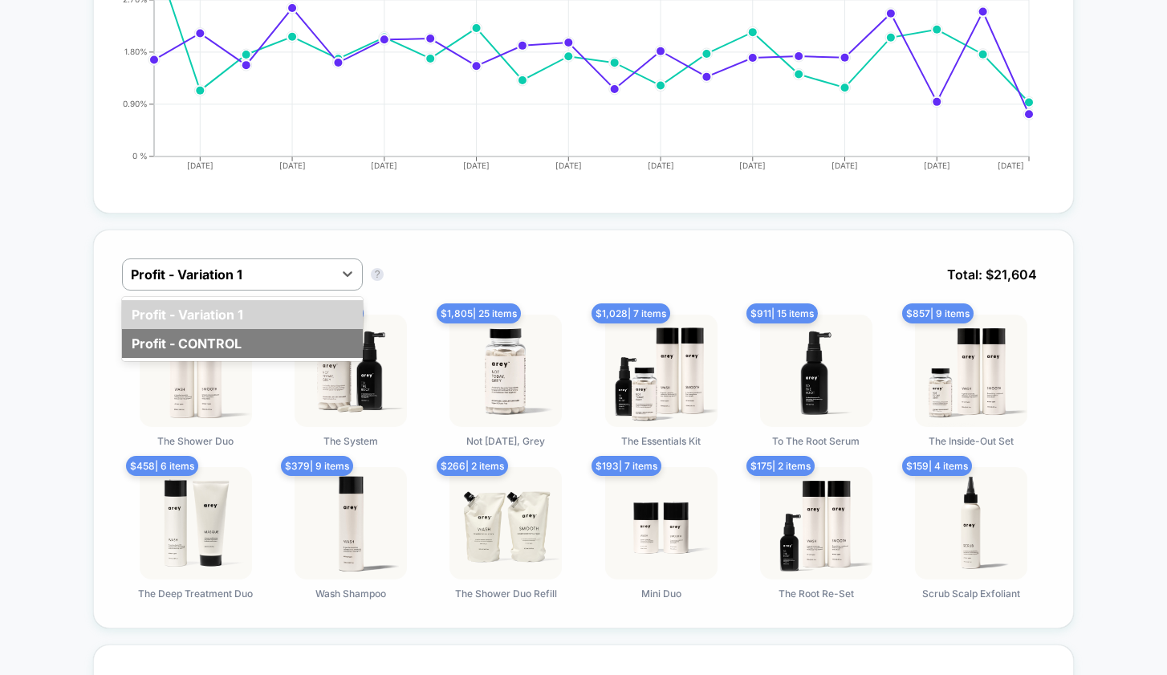
click at [303, 334] on div "Profit - CONTROL" at bounding box center [242, 343] width 241 height 29
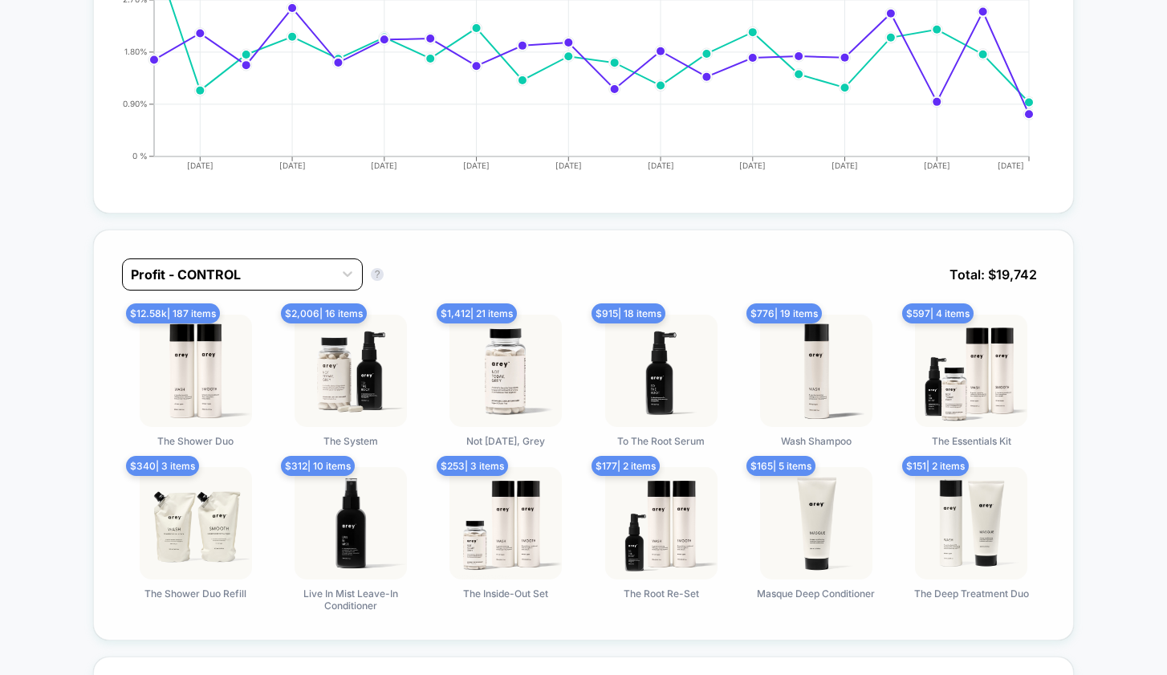
click at [306, 271] on div at bounding box center [228, 274] width 194 height 19
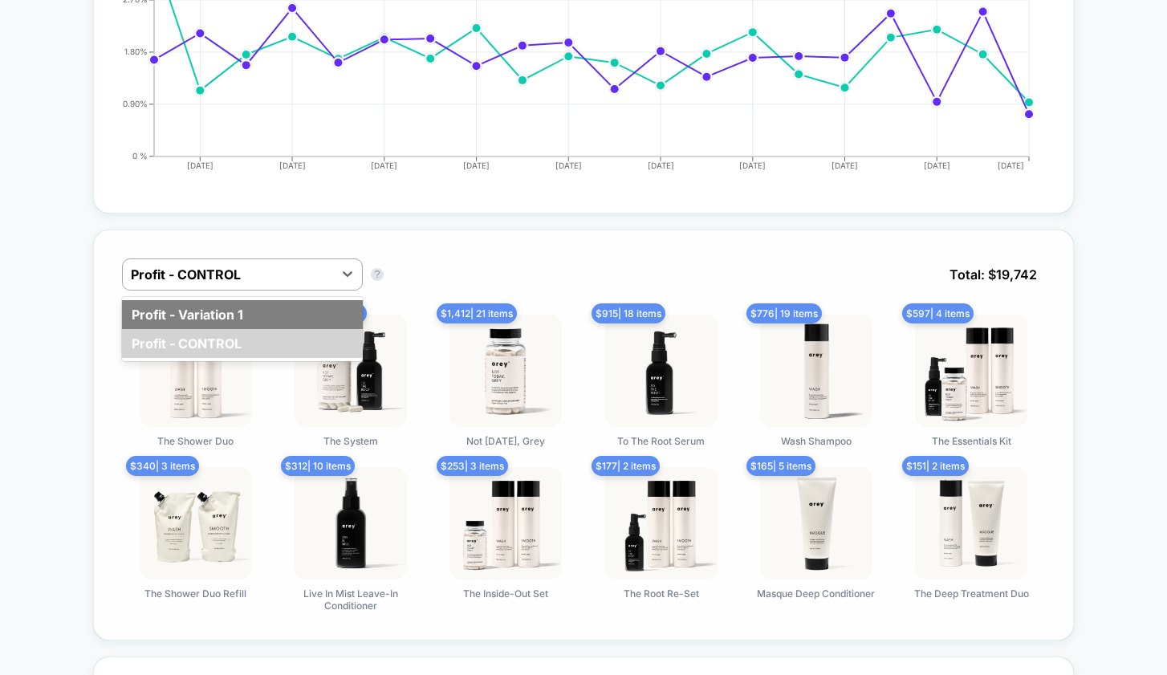
click at [305, 316] on div "Profit - Variation 1" at bounding box center [242, 314] width 241 height 29
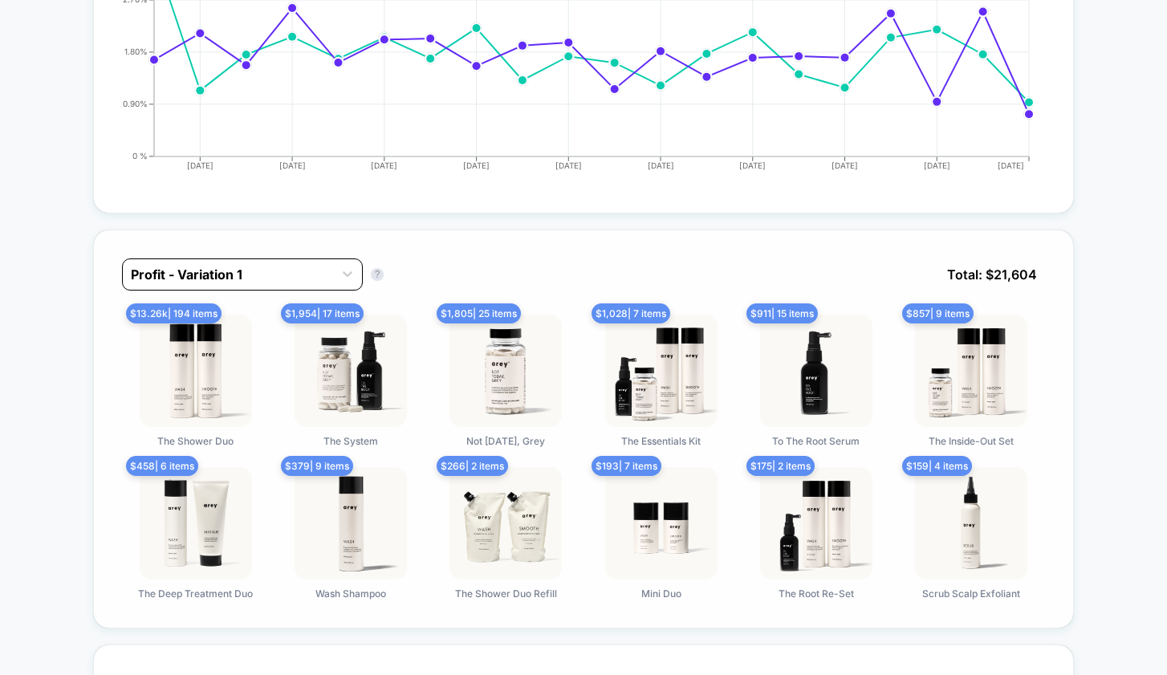
click at [302, 271] on div at bounding box center [228, 274] width 194 height 19
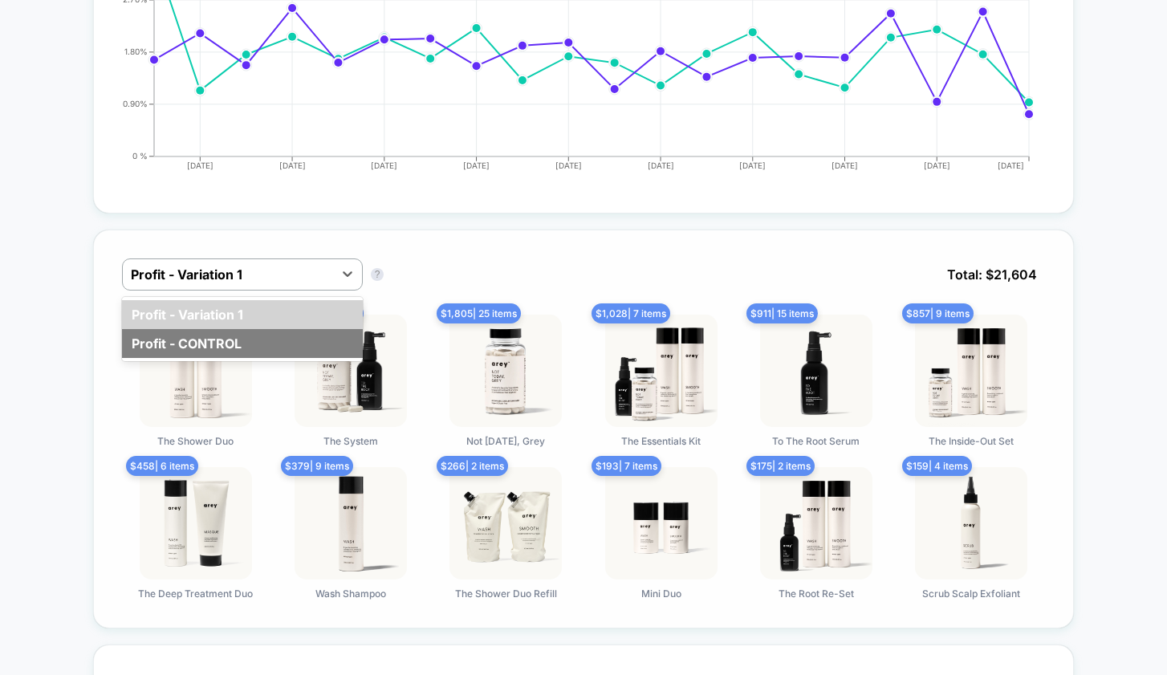
click at [291, 333] on div "Profit - CONTROL" at bounding box center [242, 343] width 241 height 29
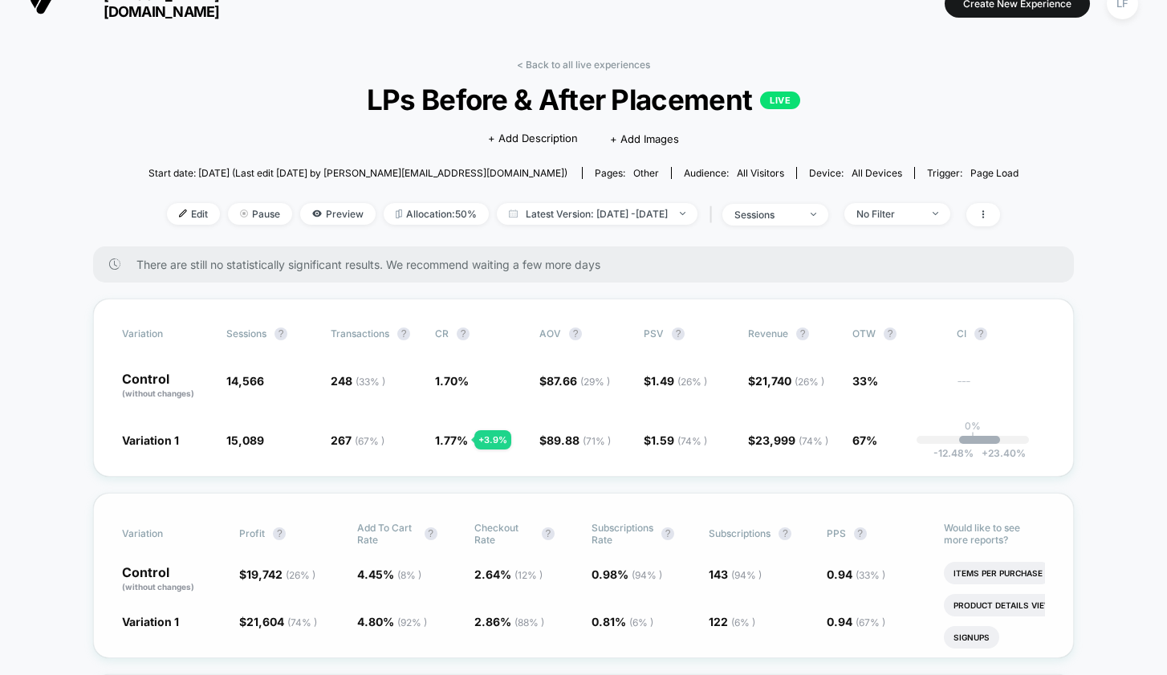
scroll to position [0, 0]
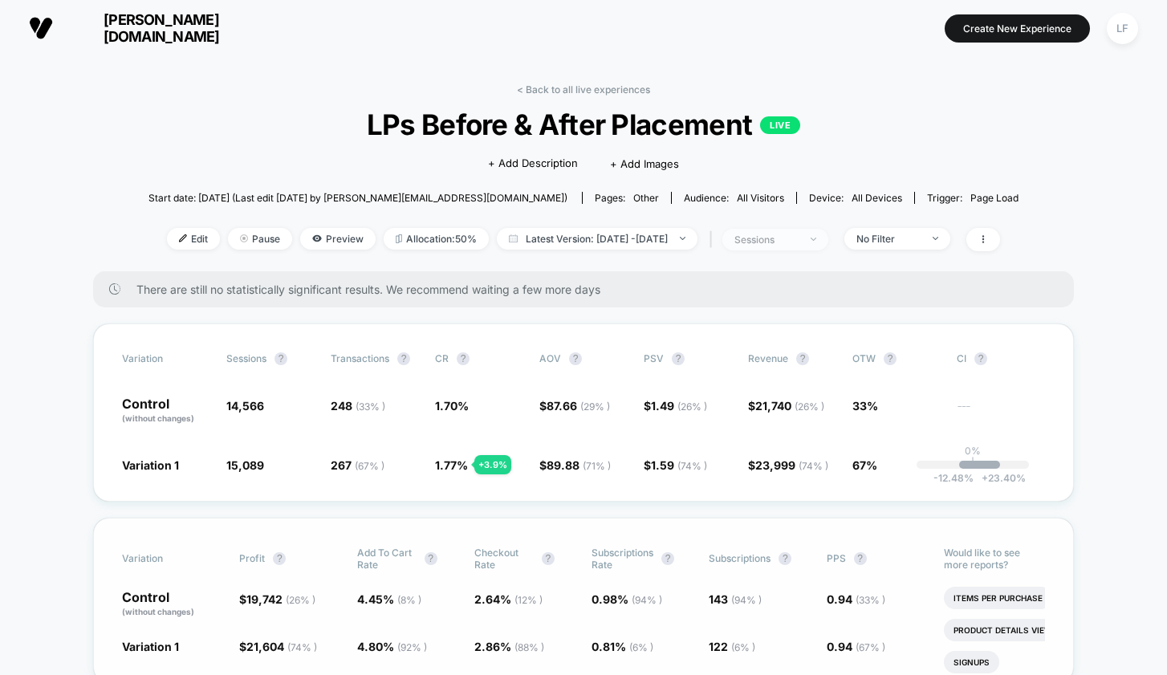
click at [828, 243] on span "sessions" at bounding box center [775, 240] width 106 height 22
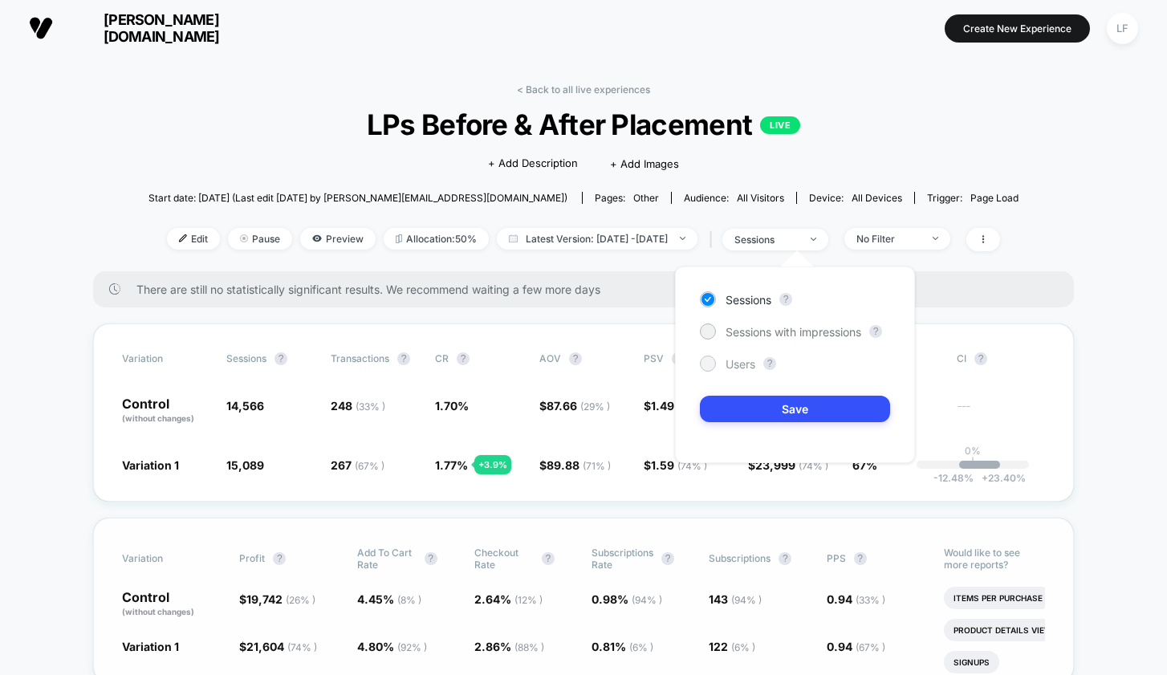
click at [732, 360] on span "Users" at bounding box center [741, 364] width 30 height 14
click at [782, 401] on button "Save" at bounding box center [795, 409] width 190 height 26
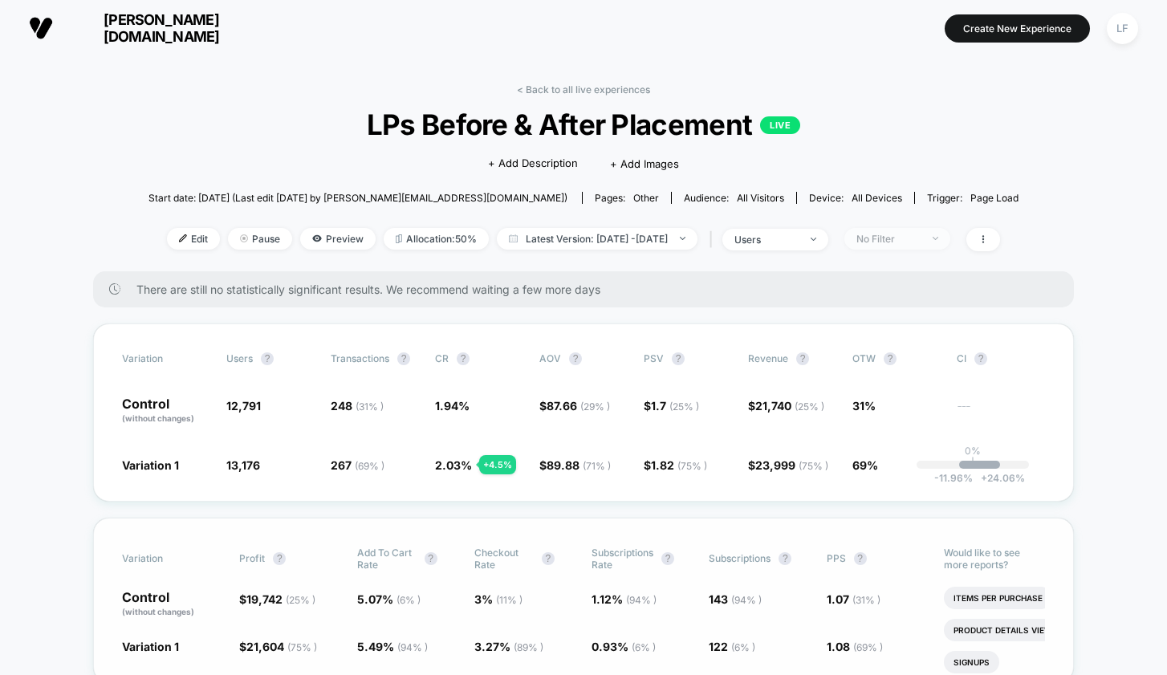
click at [950, 239] on span "No Filter" at bounding box center [897, 239] width 106 height 22
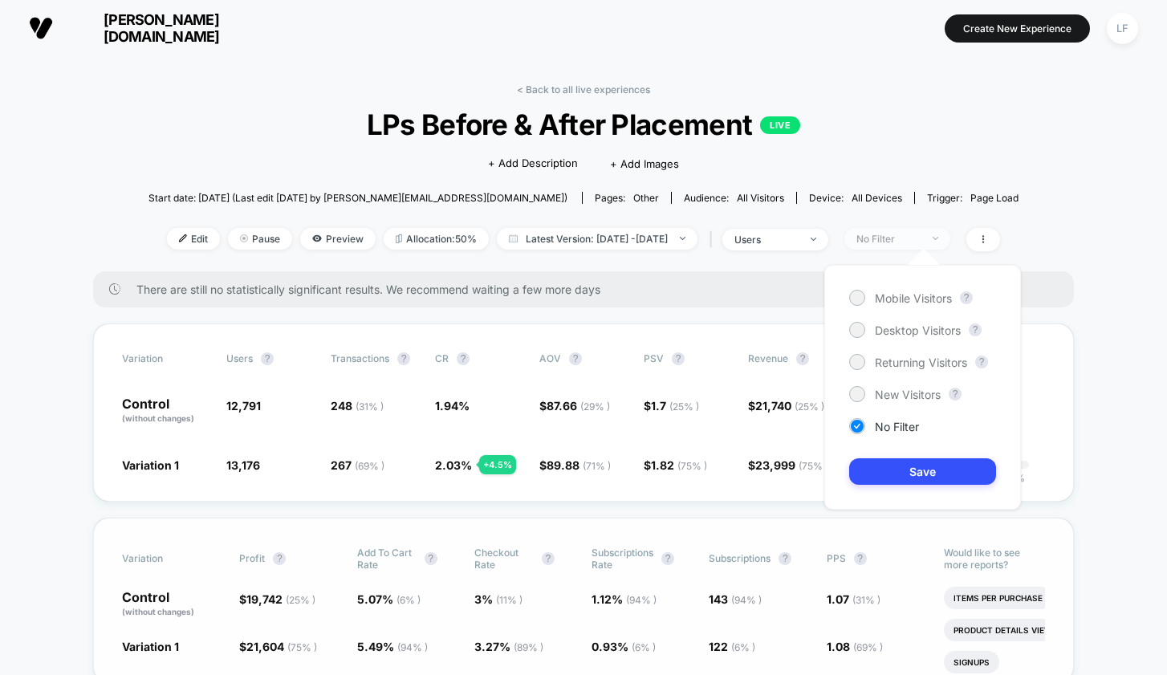
click at [950, 239] on span "No Filter" at bounding box center [897, 239] width 106 height 22
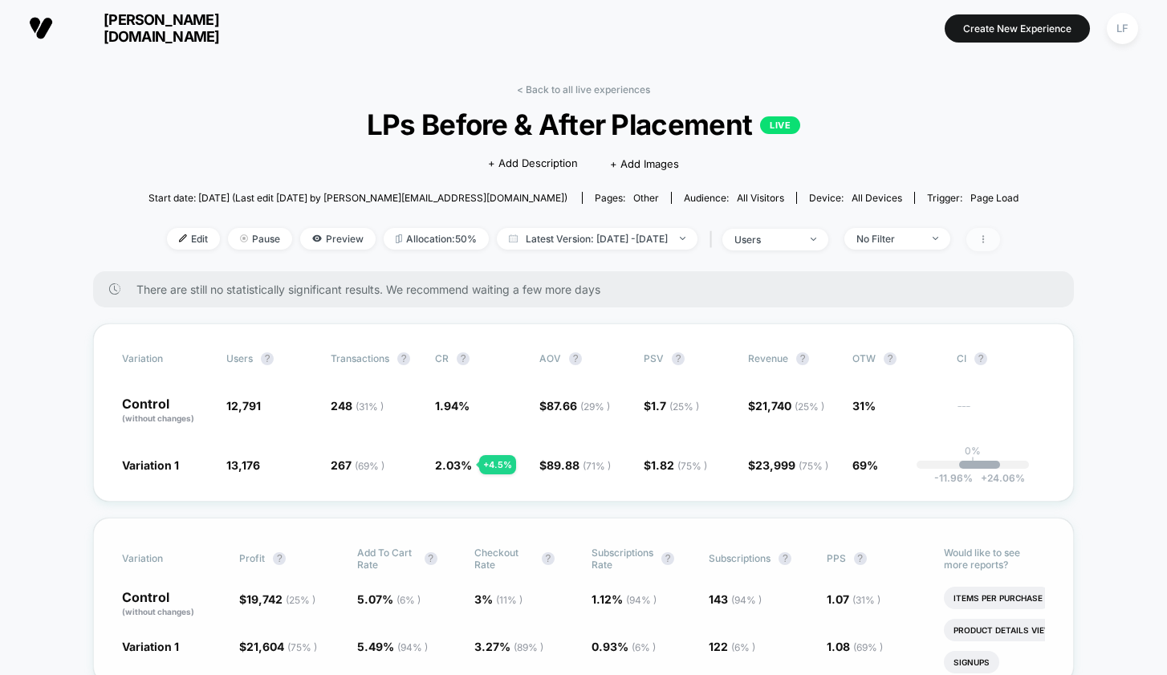
click at [984, 239] on icon at bounding box center [983, 239] width 2 height 8
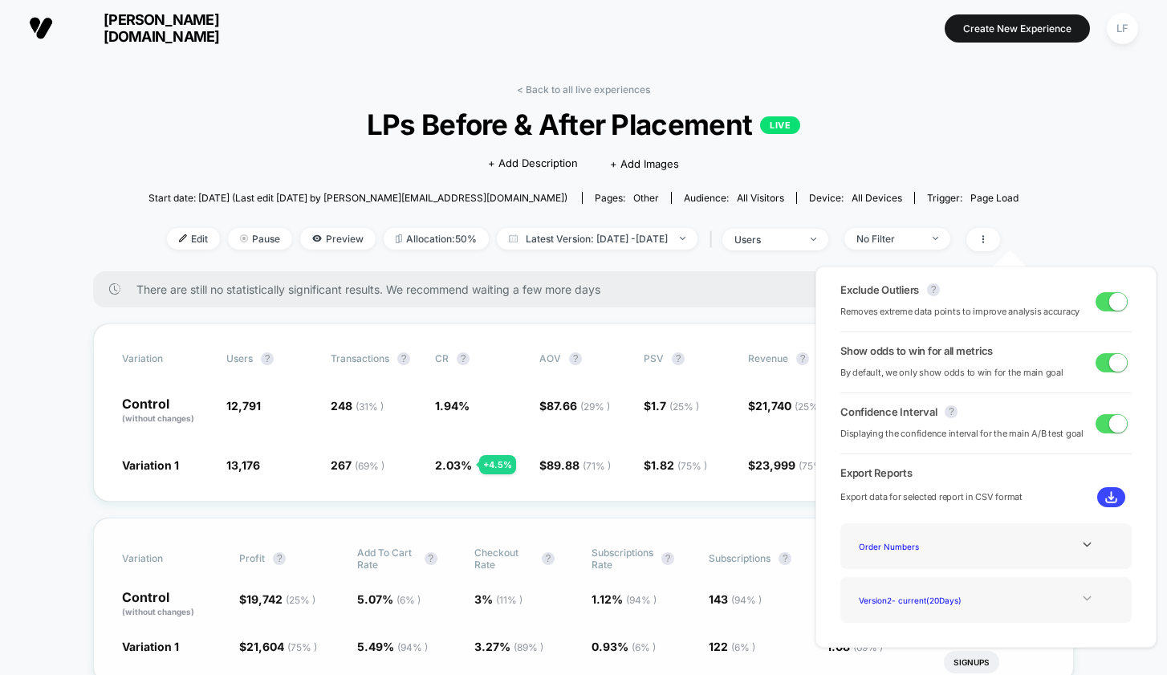
click at [1081, 596] on icon at bounding box center [1087, 598] width 12 height 12
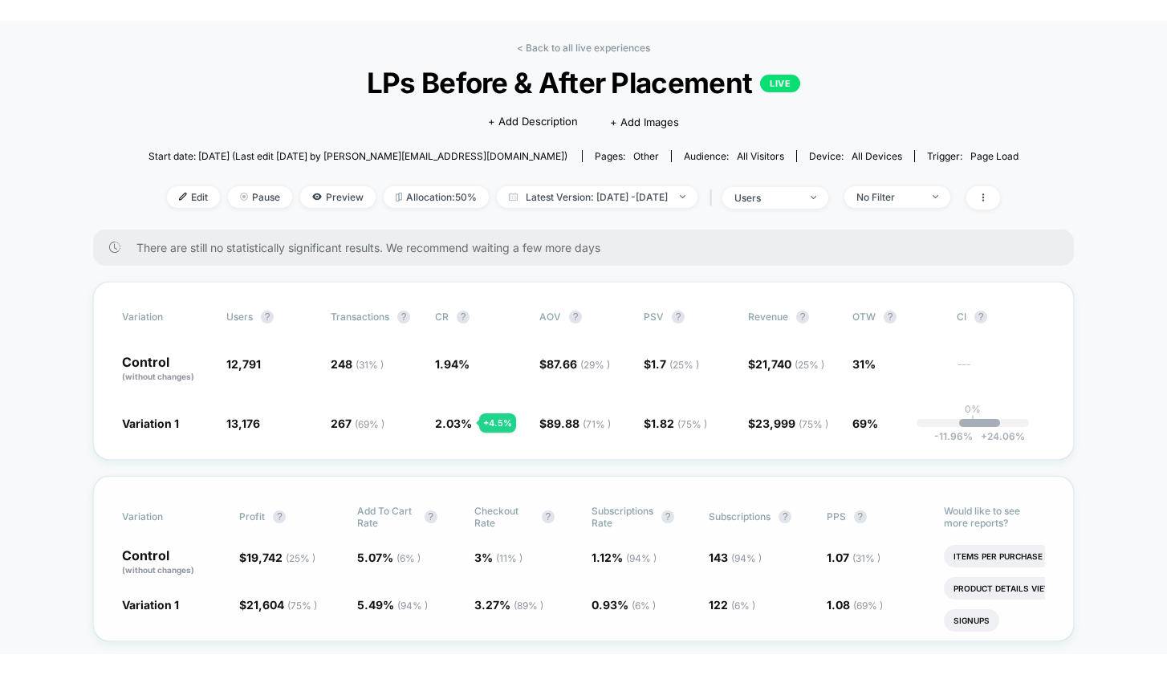
scroll to position [356, 0]
